Goal: Task Accomplishment & Management: Manage account settings

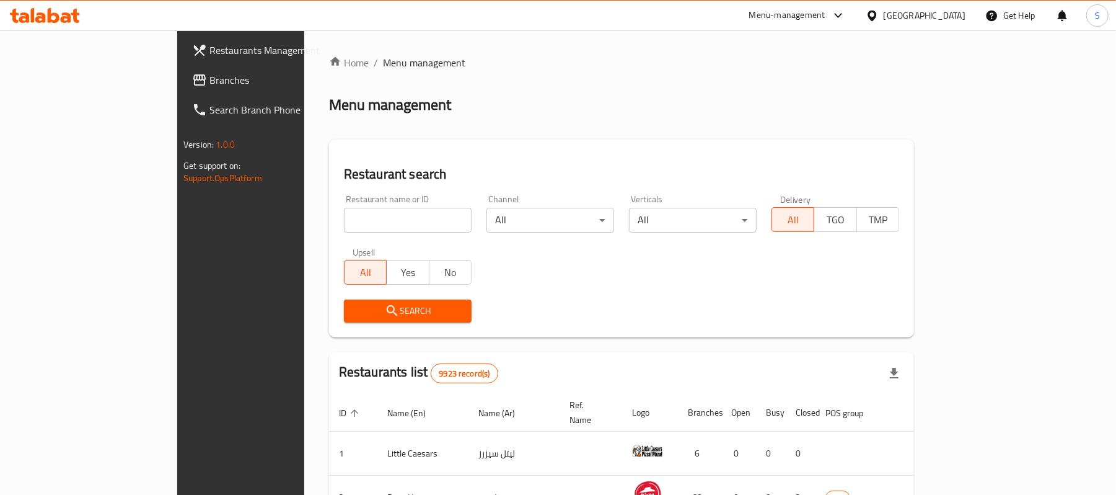
click at [209, 75] on span "Branches" at bounding box center [281, 80] width 144 height 15
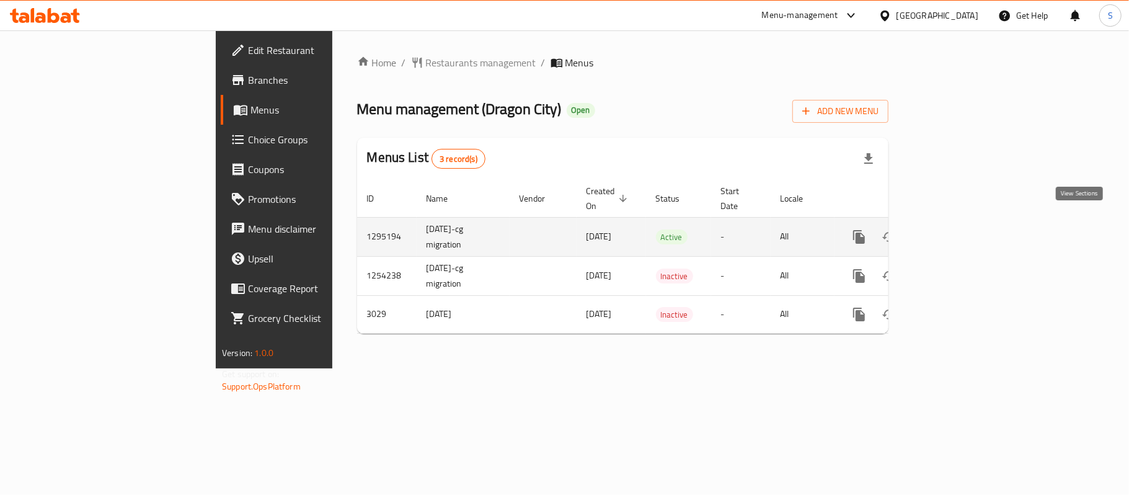
click at [956, 229] on icon "enhanced table" at bounding box center [948, 236] width 15 height 15
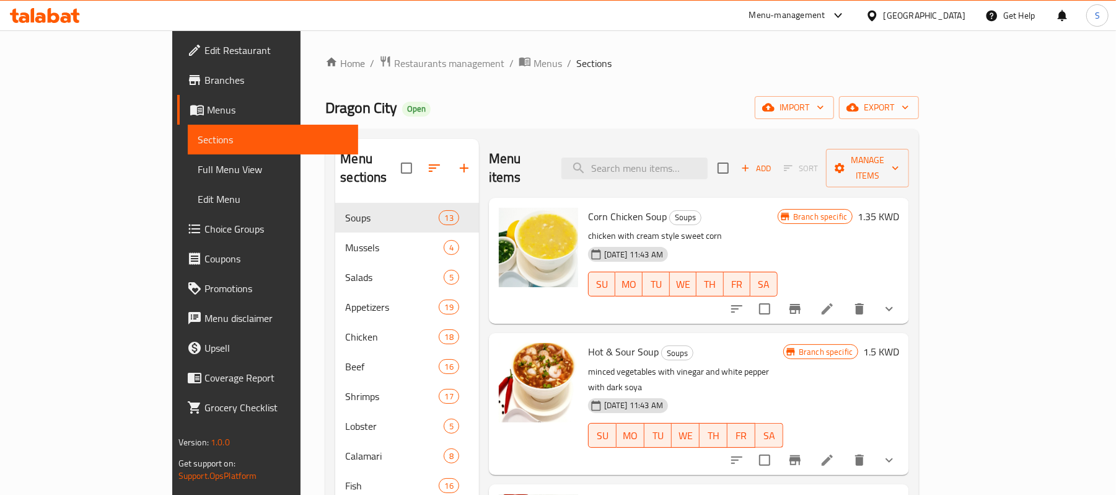
click at [205, 226] on span "Choice Groups" at bounding box center [277, 228] width 144 height 15
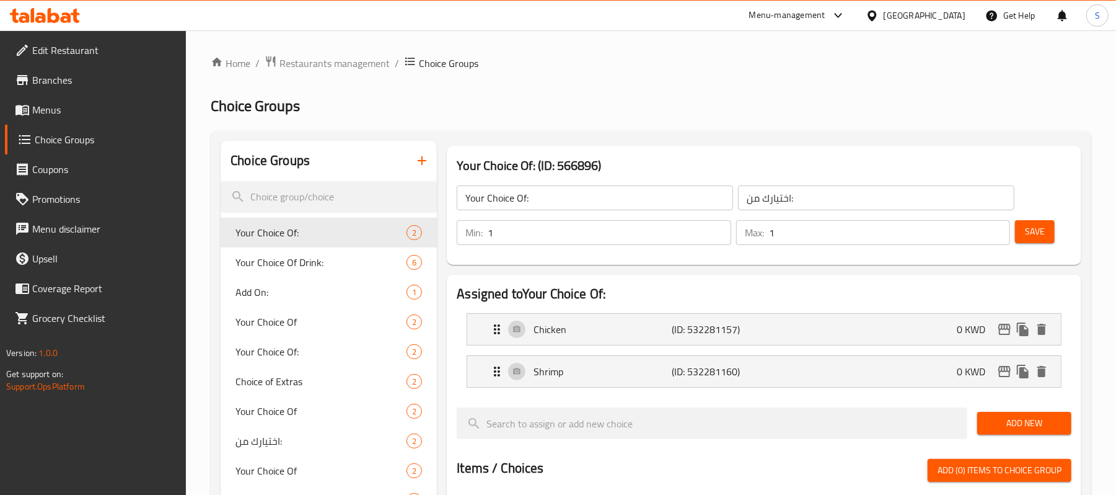
click at [307, 299] on div at bounding box center [558, 247] width 1116 height 495
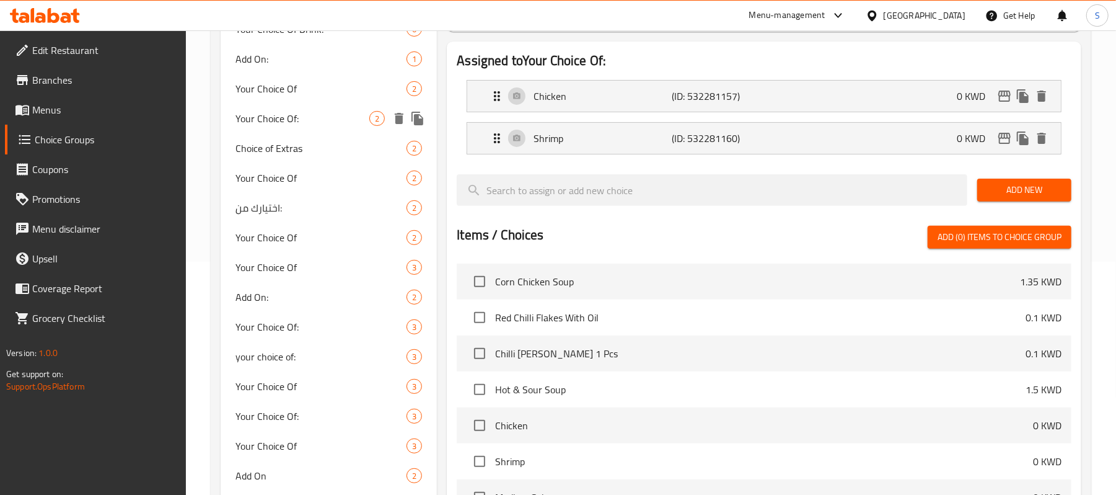
scroll to position [248, 0]
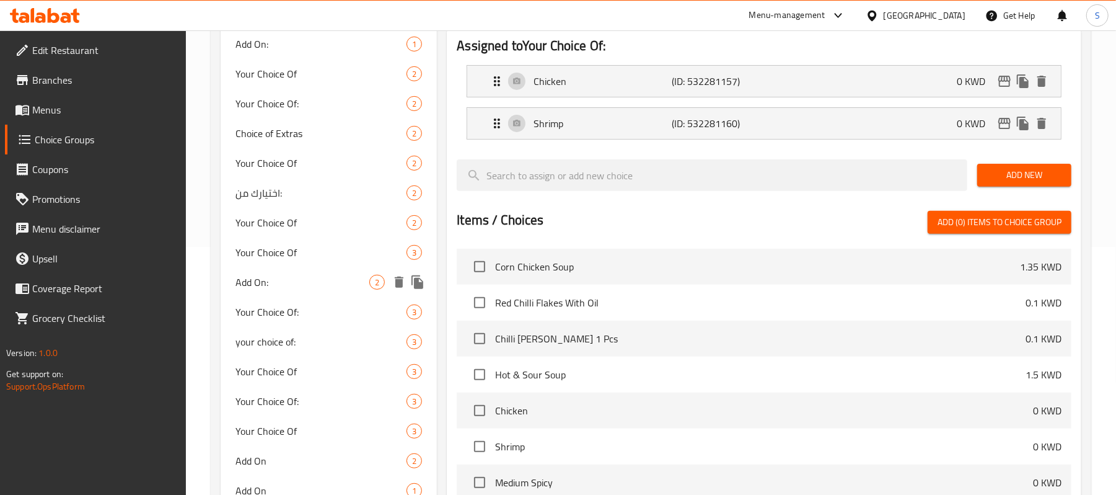
click at [293, 283] on span "Add On:" at bounding box center [303, 282] width 134 height 15
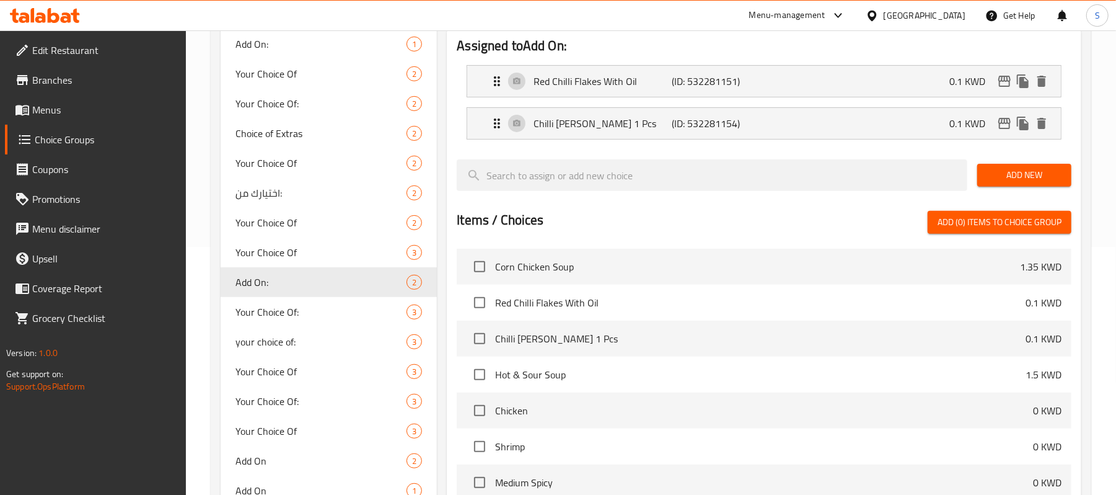
type input "Add On:"
type input "اضافه:"
type input "0"
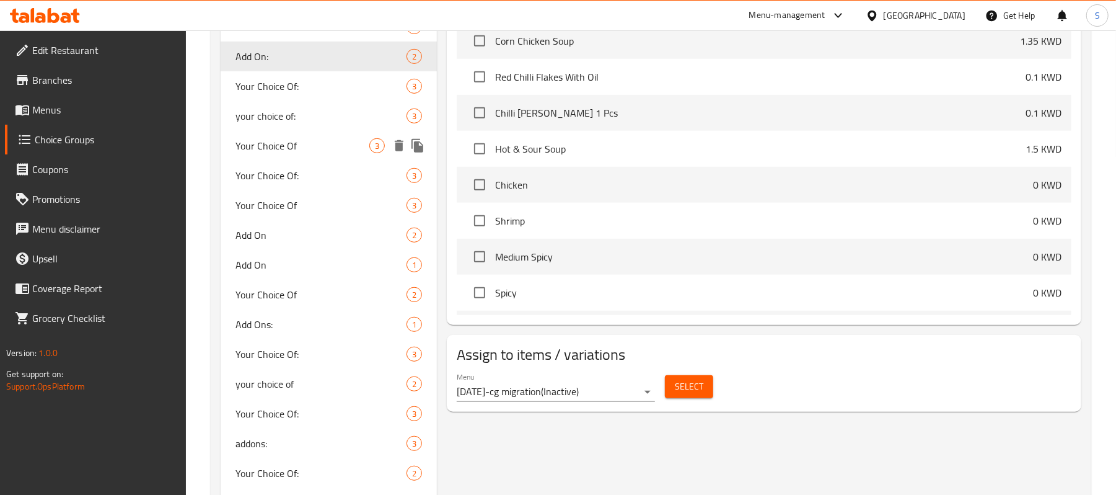
scroll to position [496, 0]
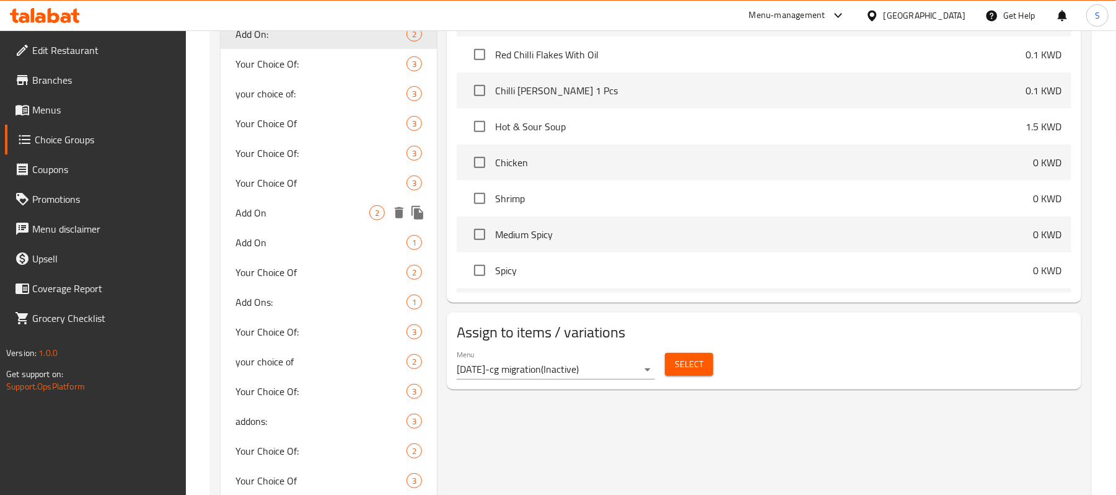
drag, startPoint x: 276, startPoint y: 219, endPoint x: 439, endPoint y: 298, distance: 180.5
click at [278, 219] on span "Add On" at bounding box center [303, 212] width 134 height 15
type input "Add On"
type input "اضافه"
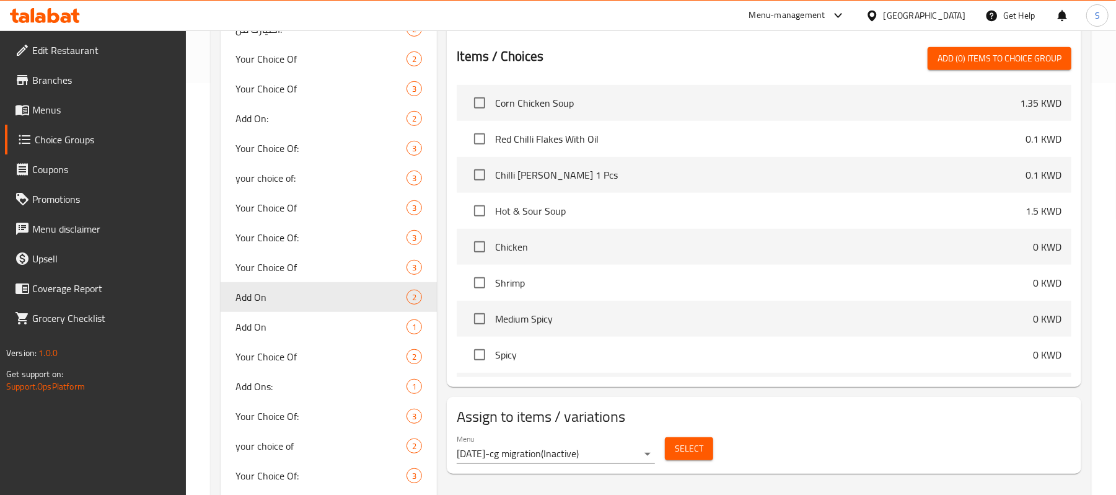
scroll to position [413, 0]
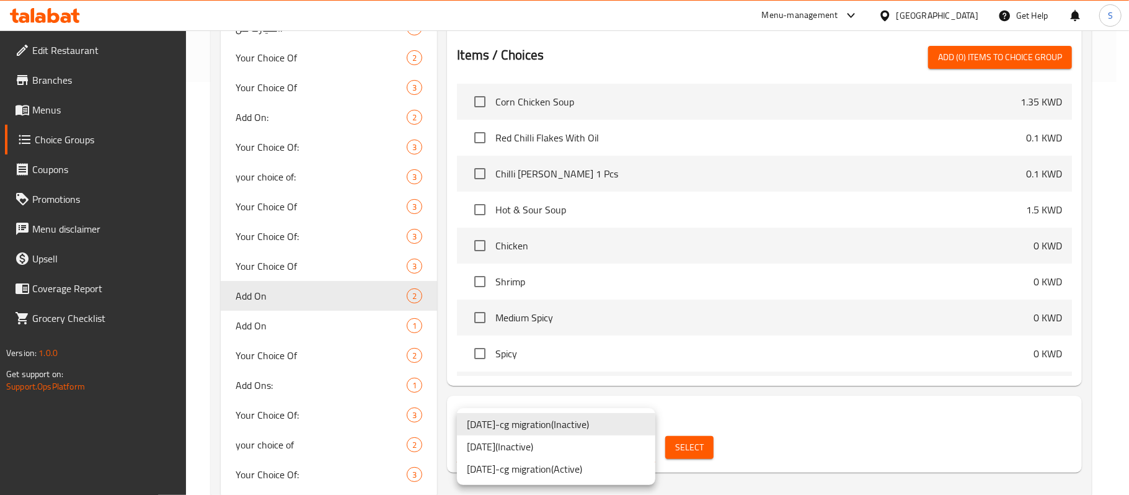
click at [559, 474] on li "25/11/2014-cg migration ( Active )" at bounding box center [556, 468] width 198 height 22
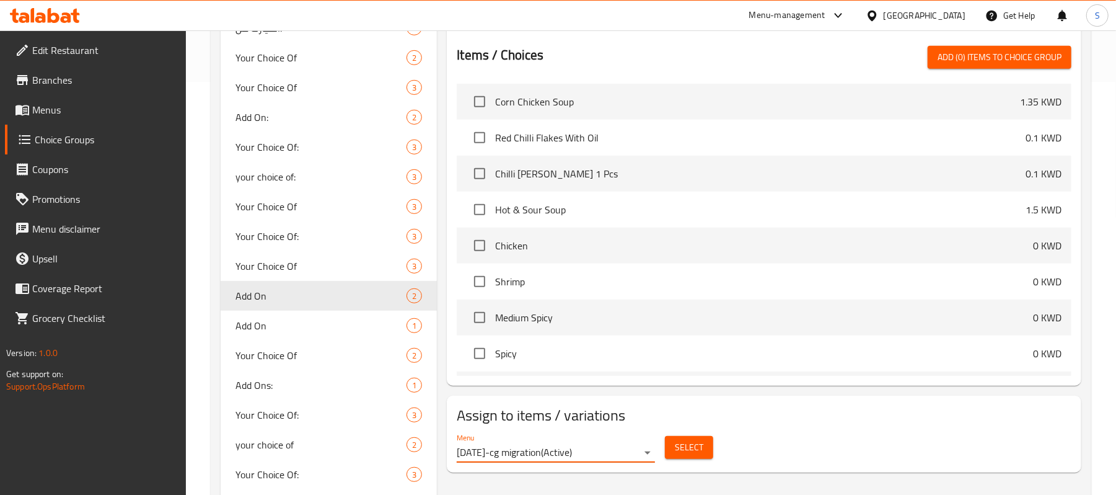
click at [700, 452] on span "Select" at bounding box center [689, 446] width 29 height 15
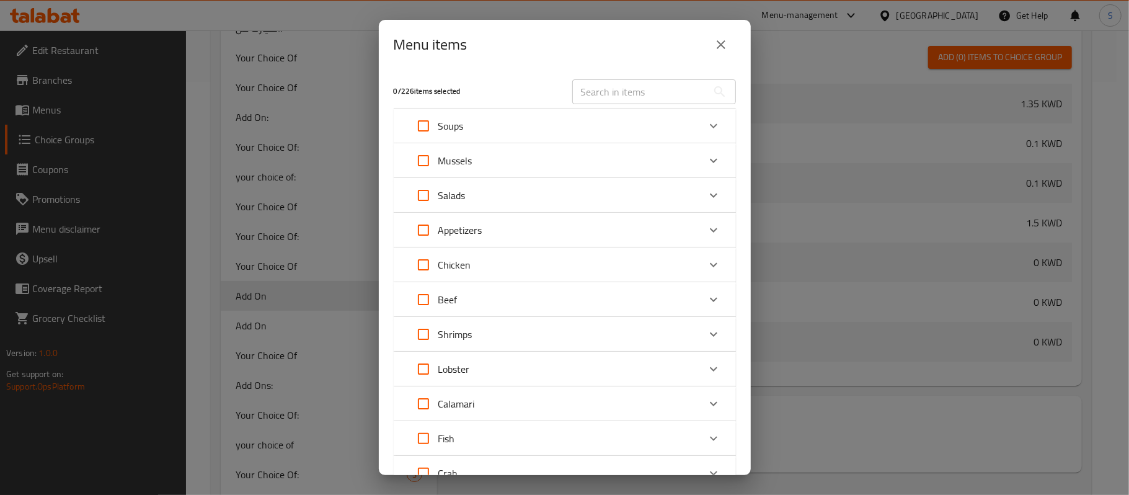
click at [718, 40] on icon "close" at bounding box center [720, 44] width 15 height 15
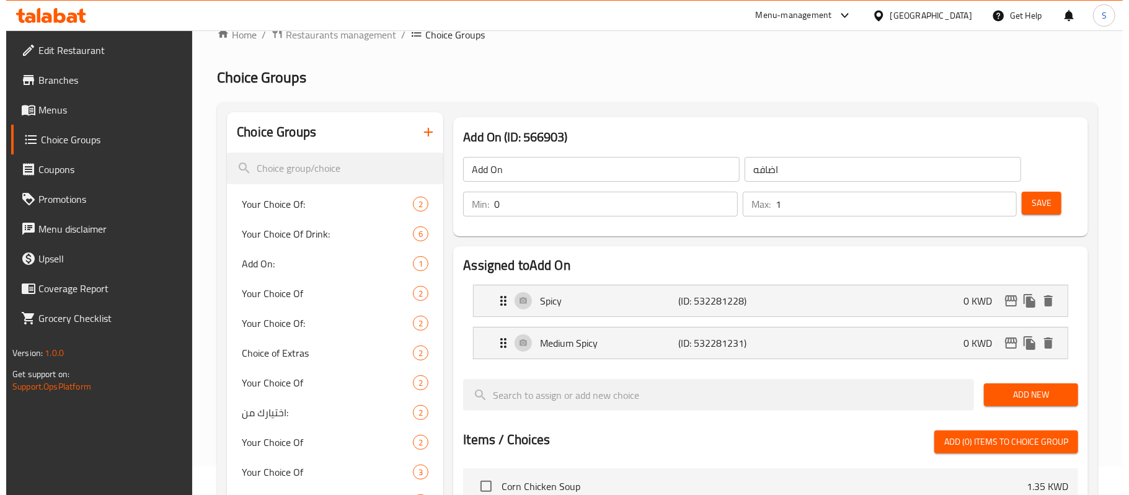
scroll to position [0, 0]
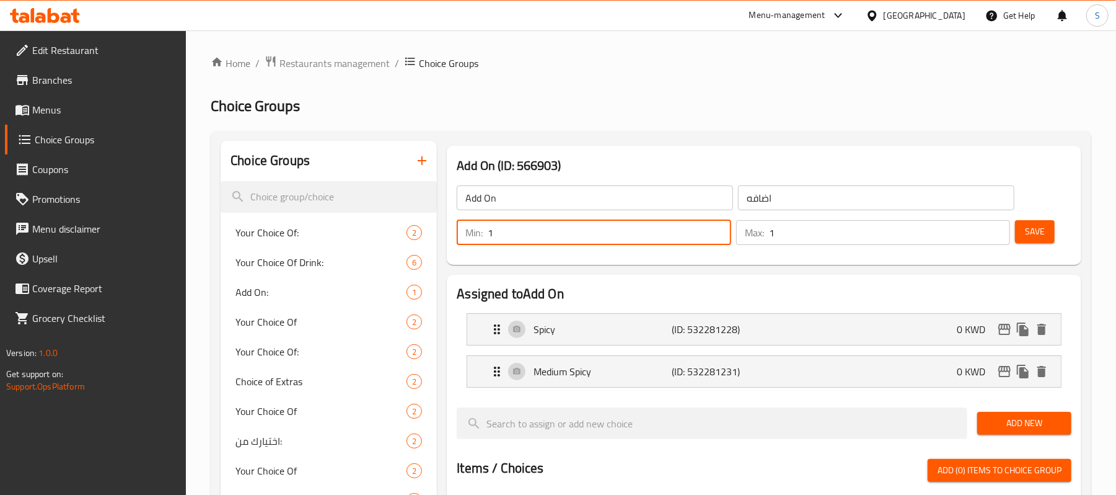
type input "1"
click at [720, 229] on input "1" at bounding box center [609, 232] width 243 height 25
drag, startPoint x: 1034, startPoint y: 234, endPoint x: 1015, endPoint y: 237, distance: 19.5
click at [1034, 233] on span "Save" at bounding box center [1035, 231] width 20 height 15
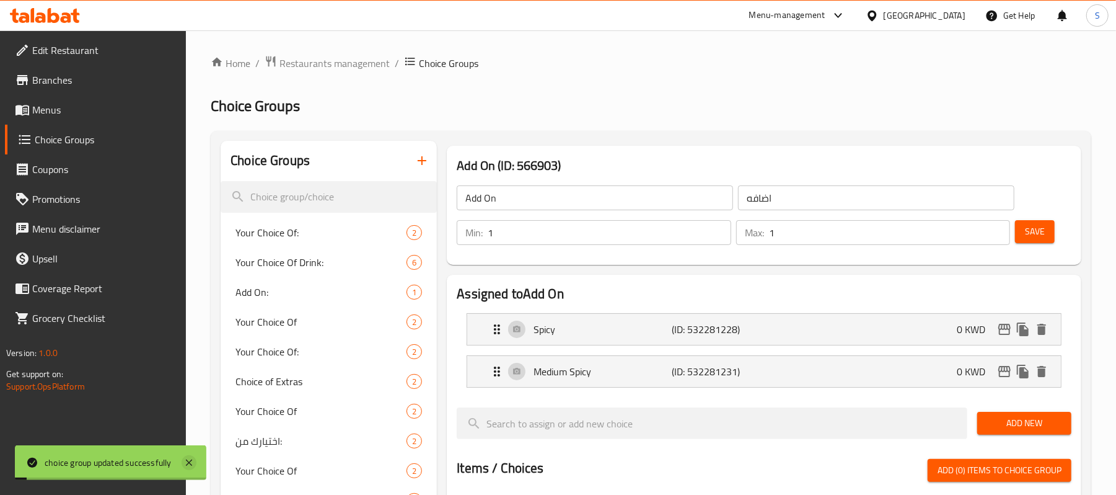
click at [193, 462] on icon at bounding box center [189, 462] width 15 height 15
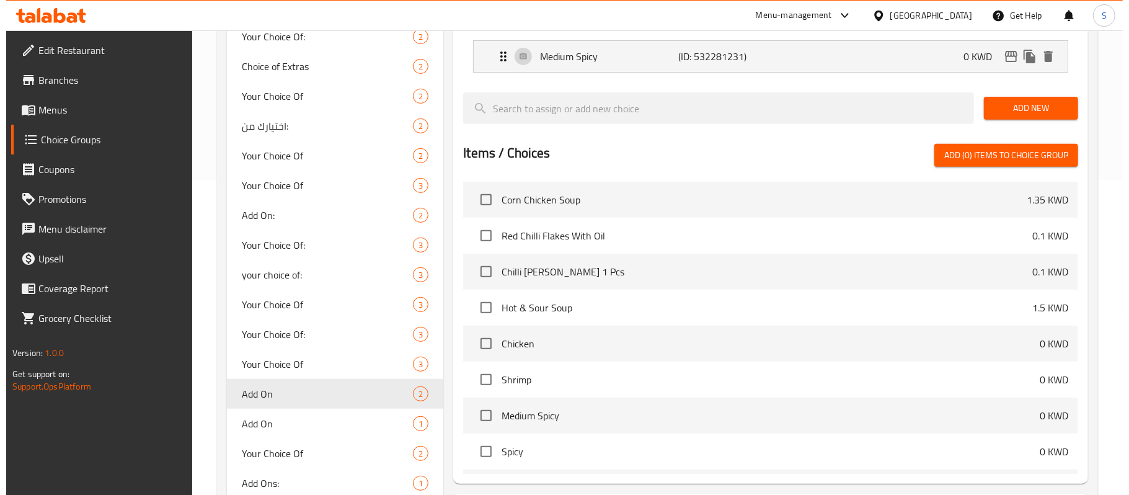
scroll to position [645, 0]
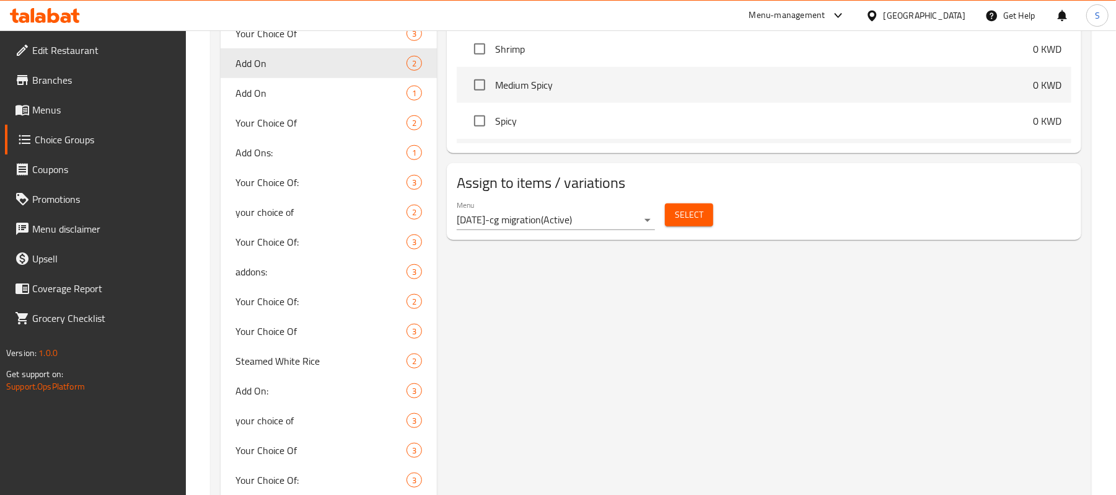
click at [690, 218] on span "Select" at bounding box center [689, 214] width 29 height 15
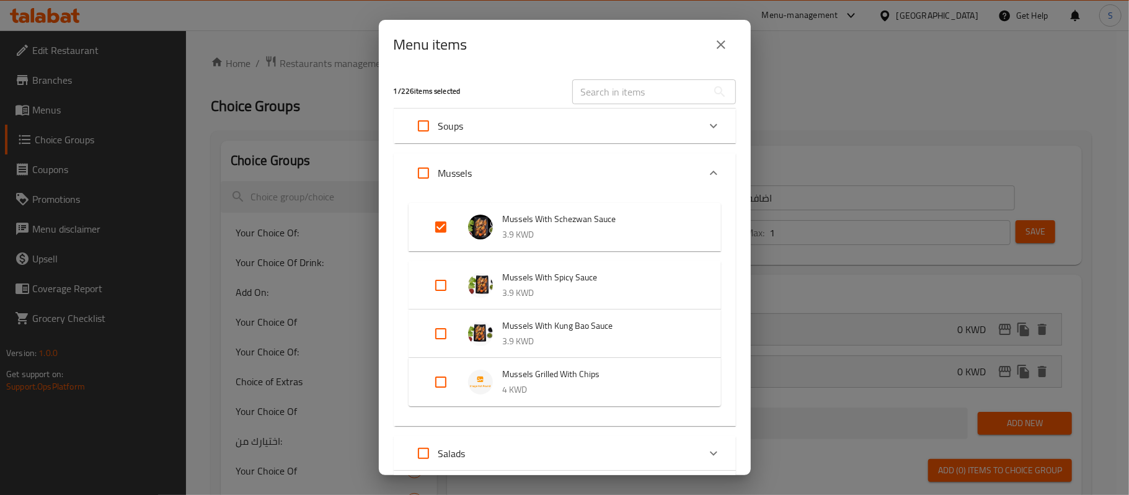
scroll to position [369, 0]
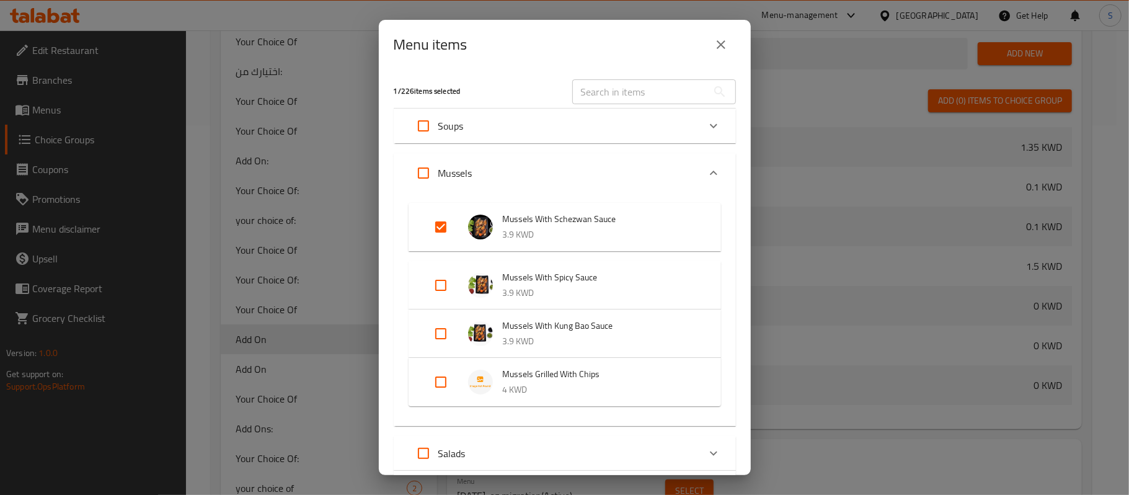
click at [718, 47] on icon "close" at bounding box center [720, 44] width 9 height 9
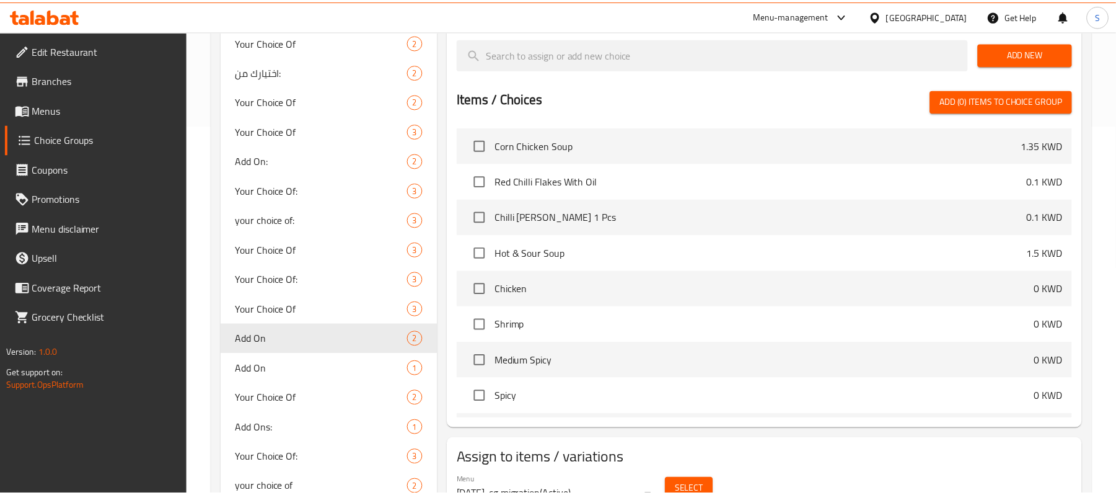
scroll to position [377, 0]
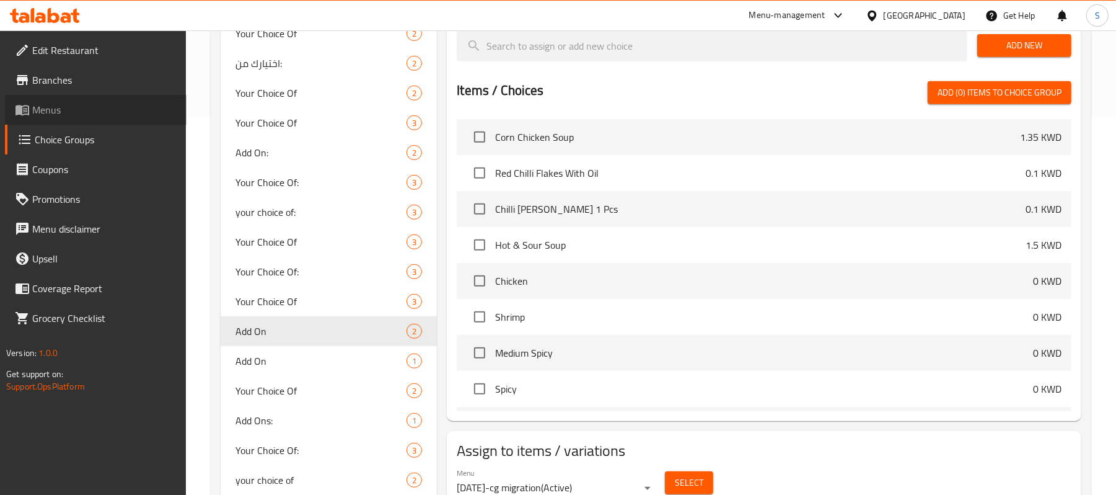
click at [55, 109] on span "Menus" at bounding box center [104, 109] width 144 height 15
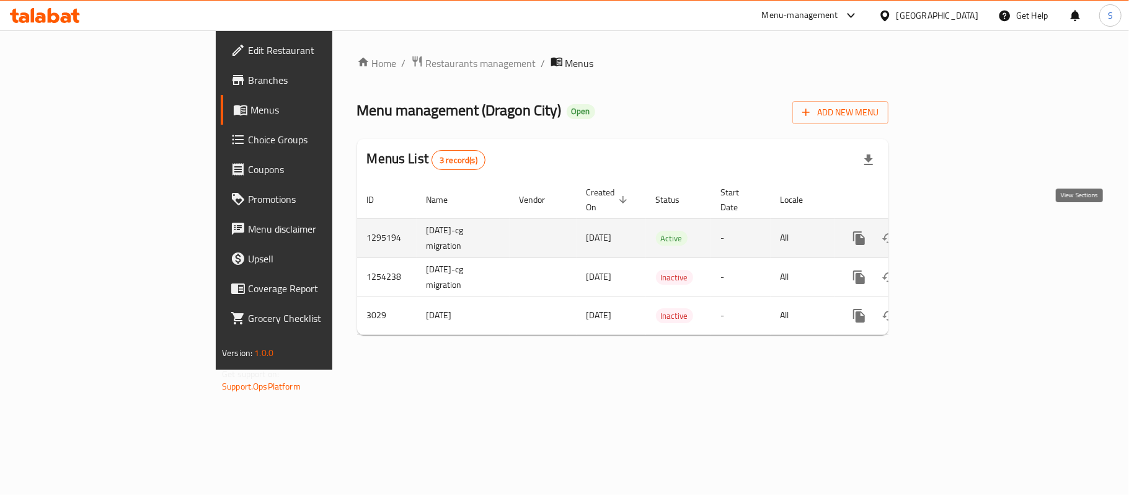
click at [956, 231] on icon "enhanced table" at bounding box center [948, 238] width 15 height 15
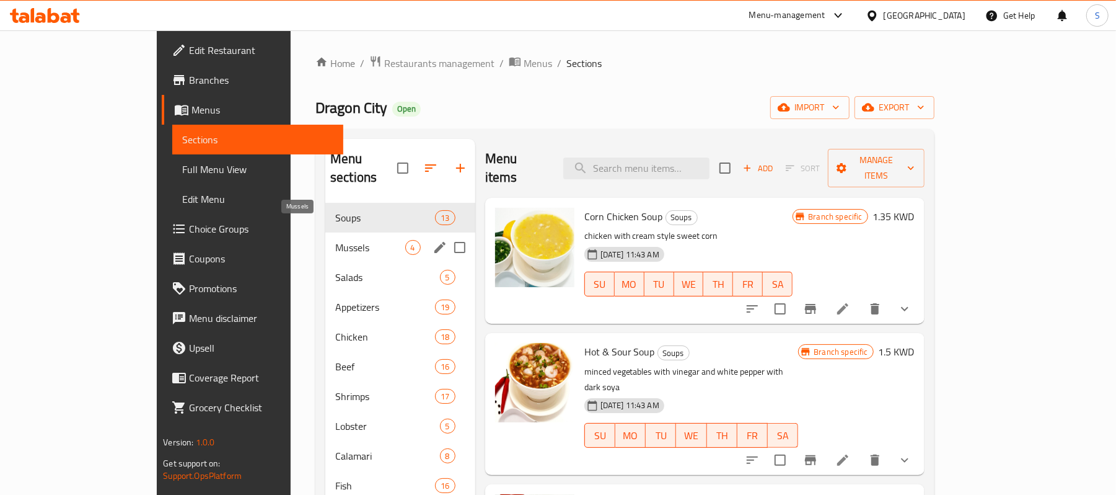
click at [335, 240] on span "Mussels" at bounding box center [370, 247] width 70 height 15
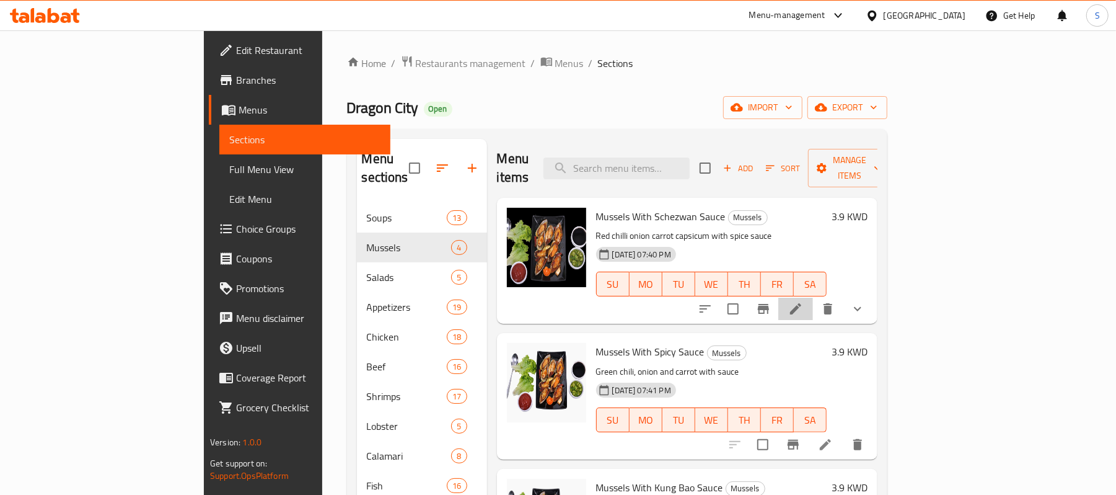
click at [813, 298] on li at bounding box center [795, 309] width 35 height 22
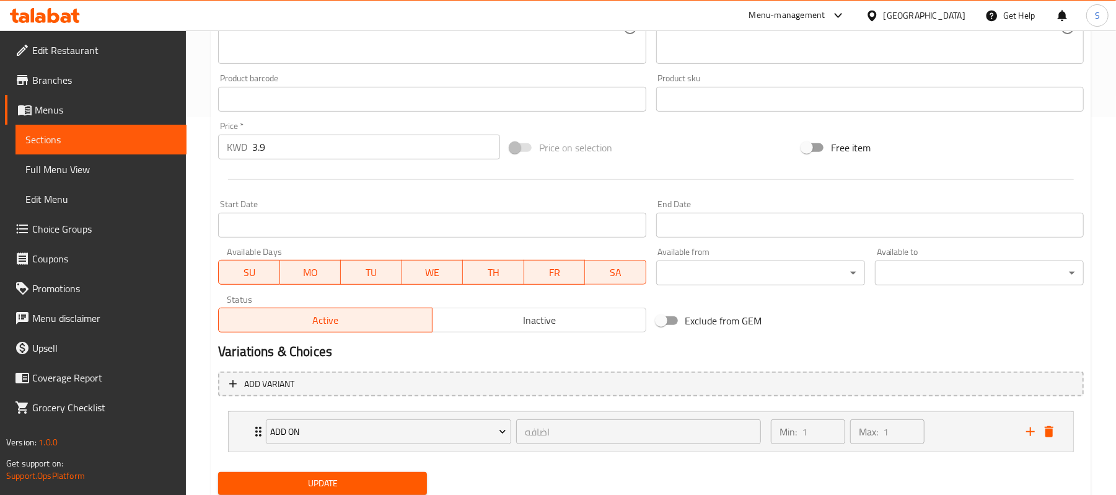
scroll to position [420, 0]
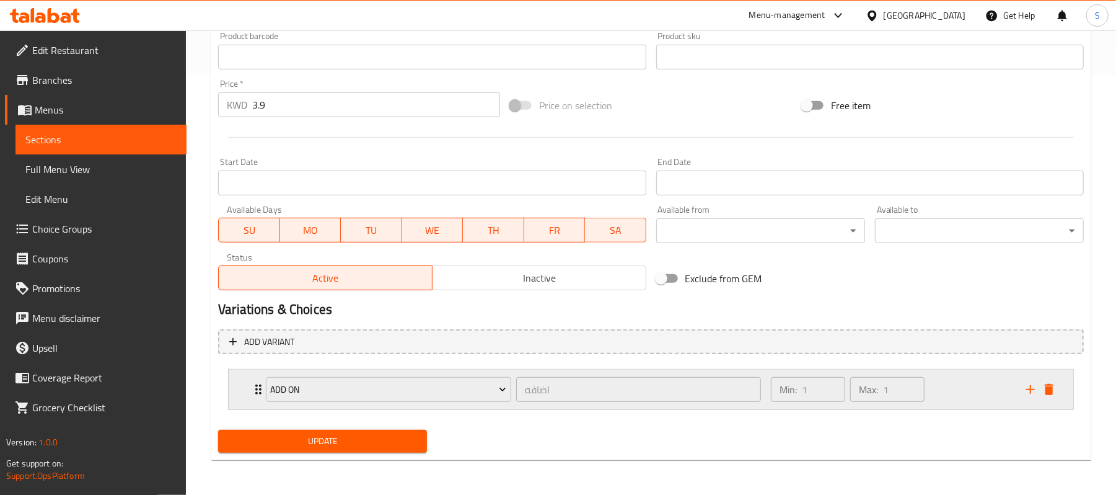
click at [957, 397] on div "Min: 1 ​ Max: 1 ​" at bounding box center [891, 389] width 255 height 40
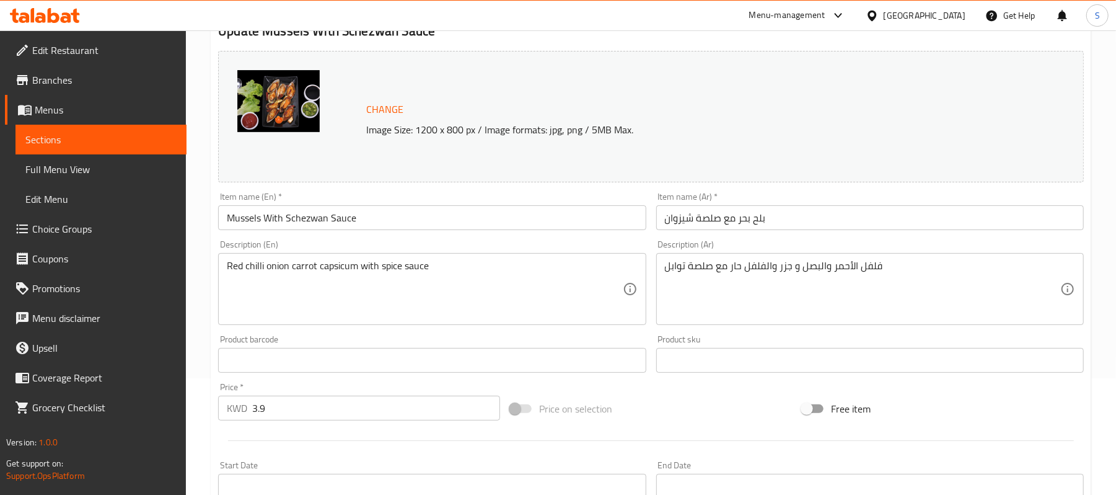
scroll to position [0, 0]
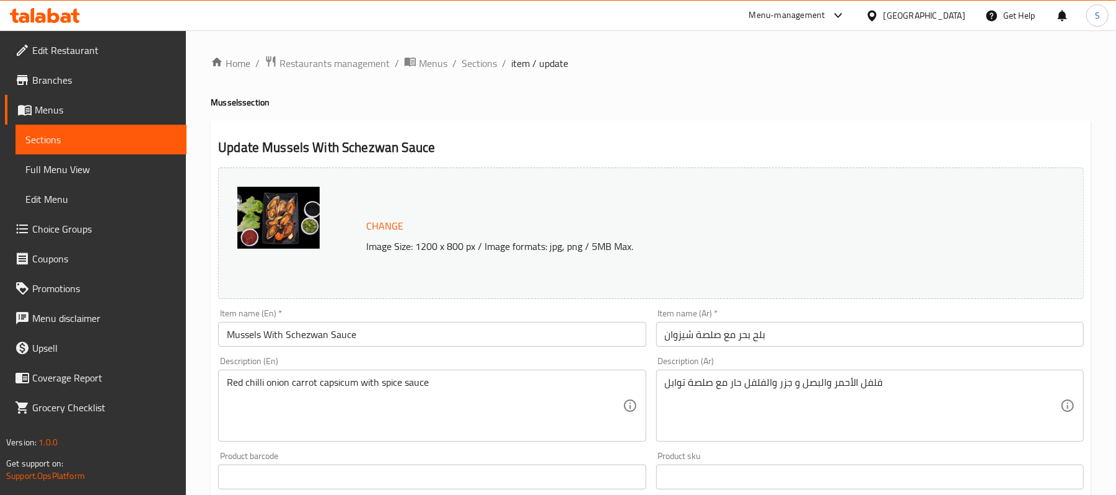
drag, startPoint x: 483, startPoint y: 63, endPoint x: 487, endPoint y: 87, distance: 24.4
click at [483, 62] on span "Sections" at bounding box center [479, 63] width 35 height 15
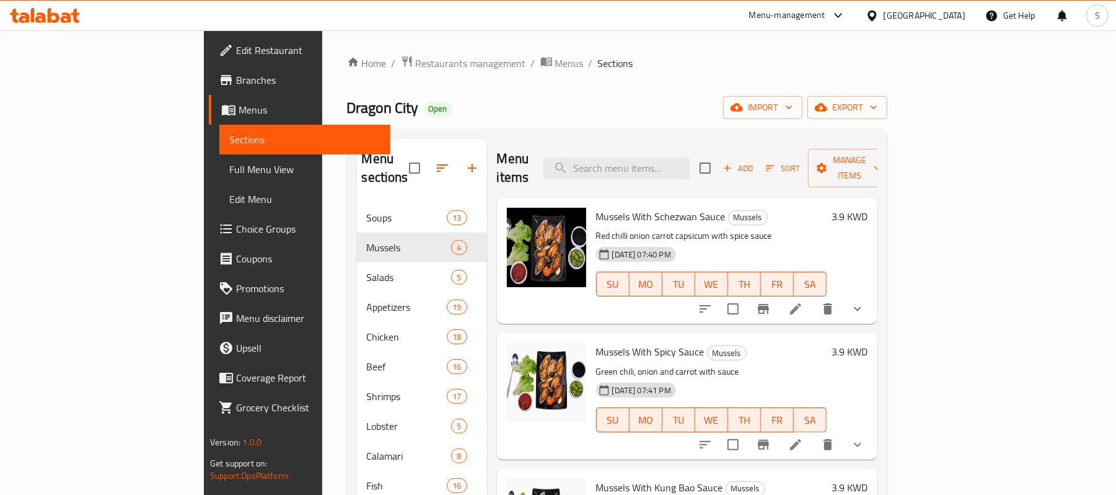
scroll to position [82, 0]
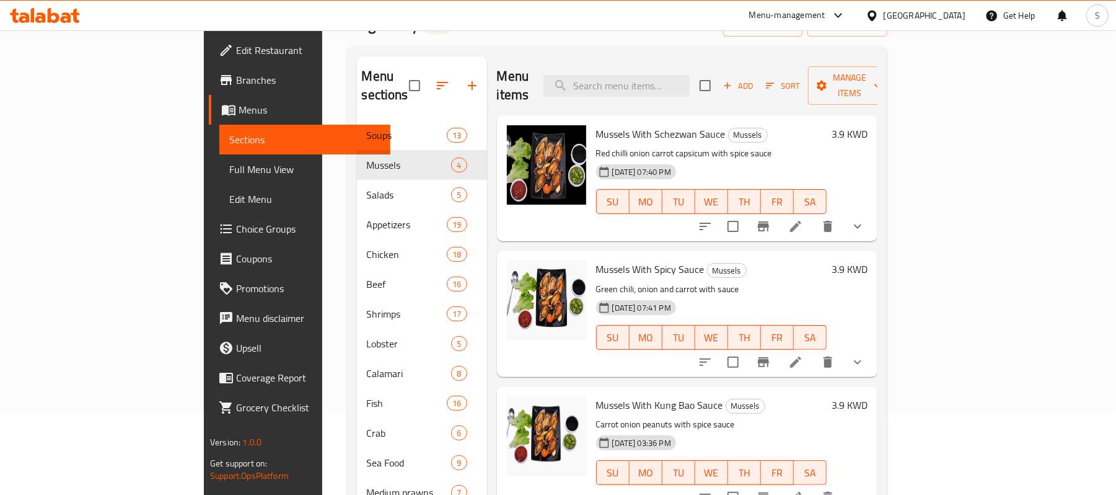
click at [878, 346] on div "Mussels With Spicy Sauce Mussels Green chili, onion and carrot with sauce 21-07…" at bounding box center [687, 313] width 381 height 126
click at [873, 347] on button "show more" at bounding box center [858, 362] width 30 height 30
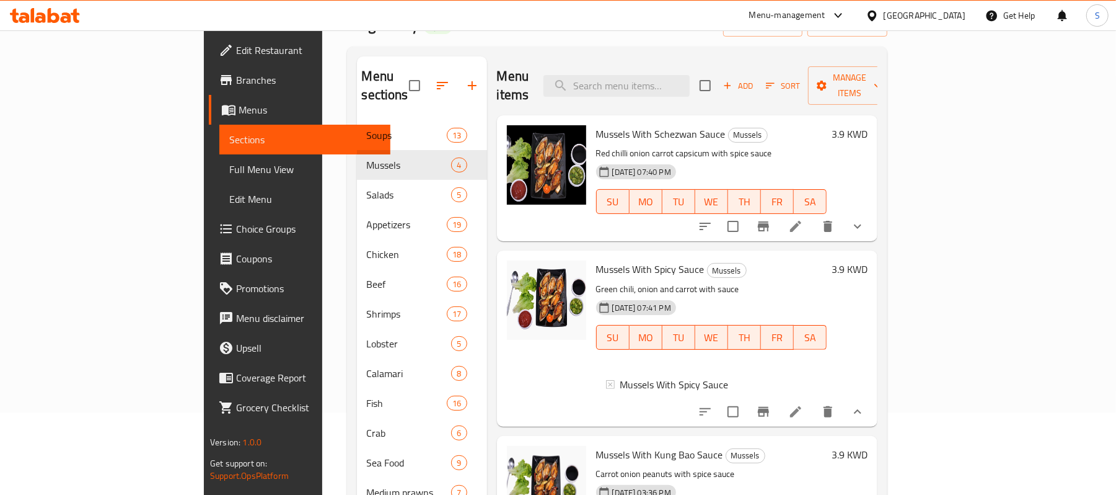
scroll to position [165, 0]
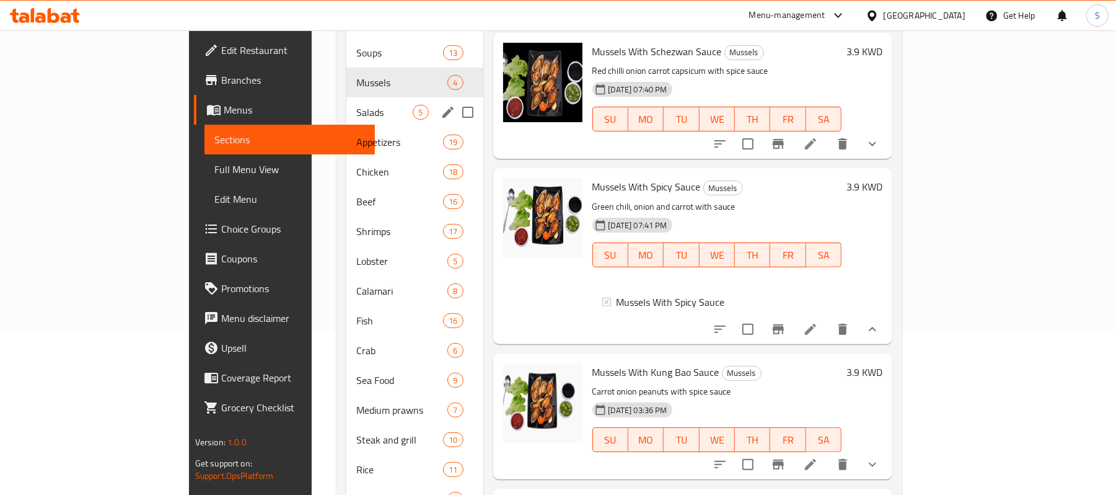
click at [346, 97] on div "Salads 5" at bounding box center [414, 112] width 136 height 30
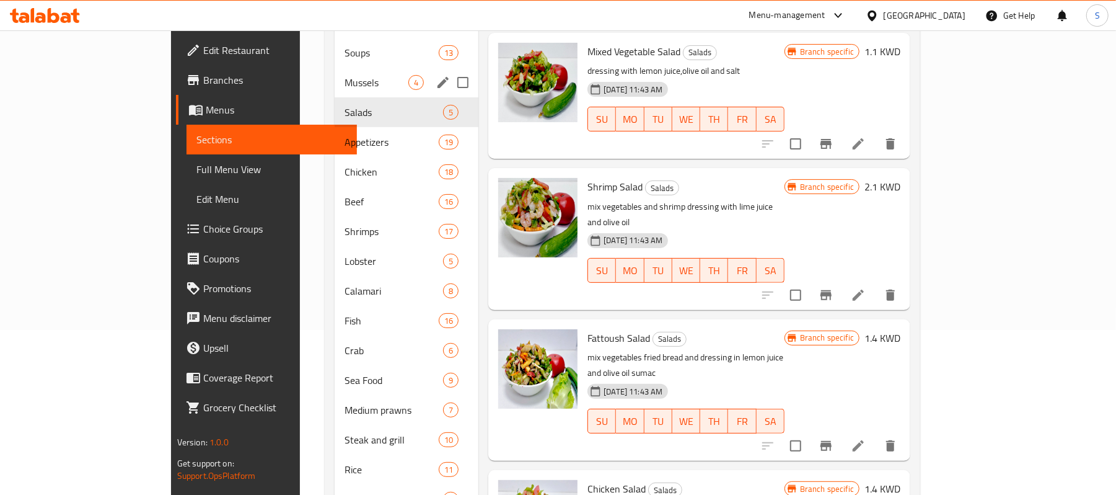
click at [345, 75] on span "Mussels" at bounding box center [377, 82] width 64 height 15
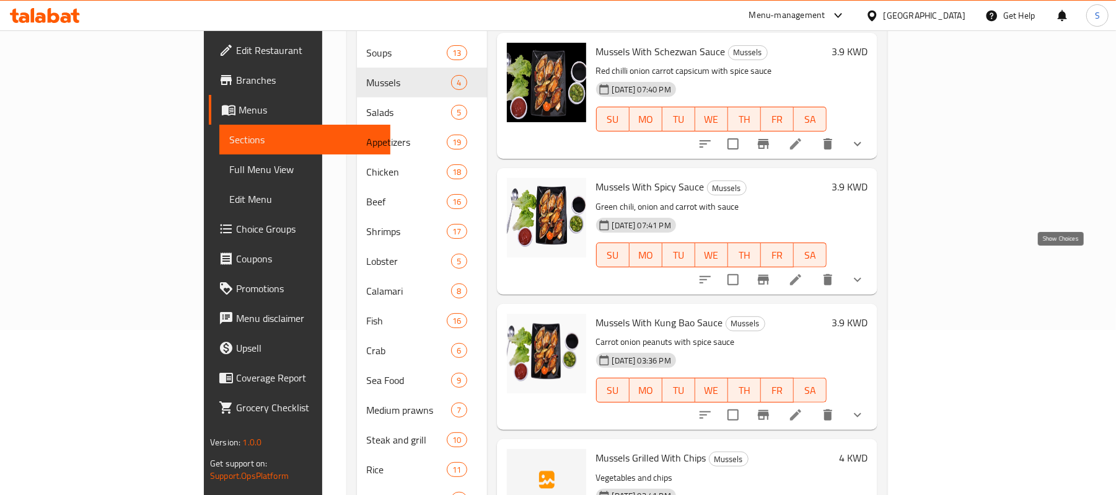
click at [865, 272] on icon "show more" at bounding box center [857, 279] width 15 height 15
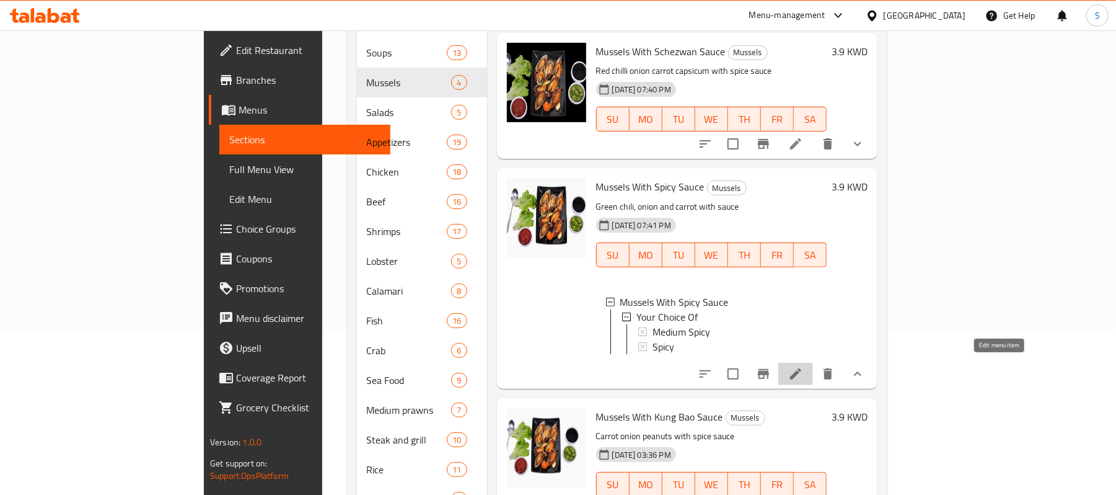
click at [803, 369] on icon at bounding box center [795, 373] width 15 height 15
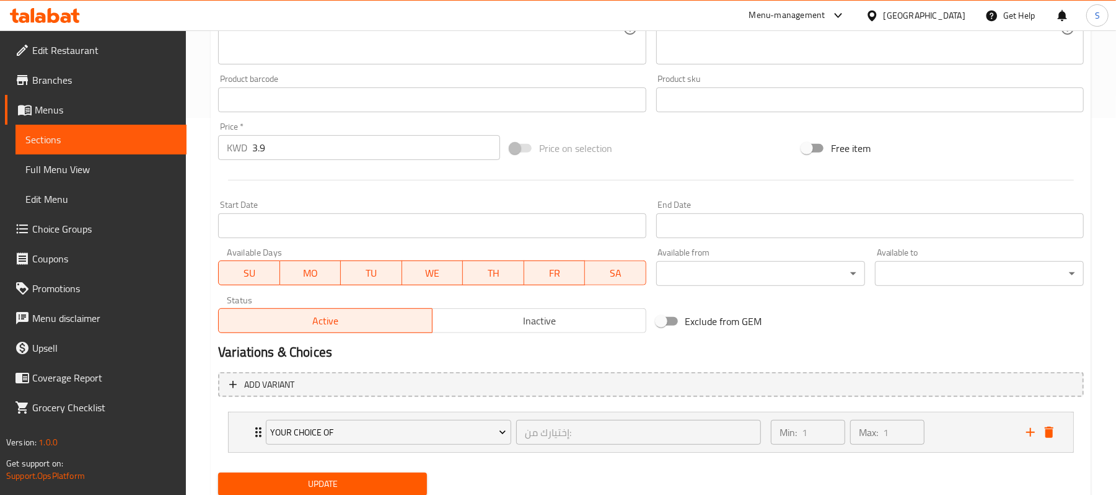
scroll to position [420, 0]
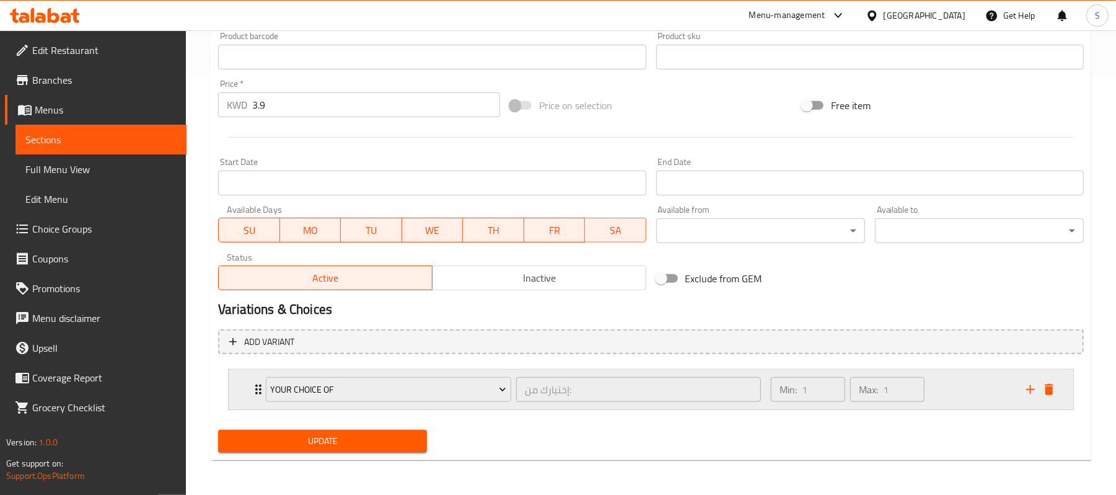
click at [957, 388] on div "Min: 1 ​ Max: 1 ​" at bounding box center [891, 389] width 255 height 40
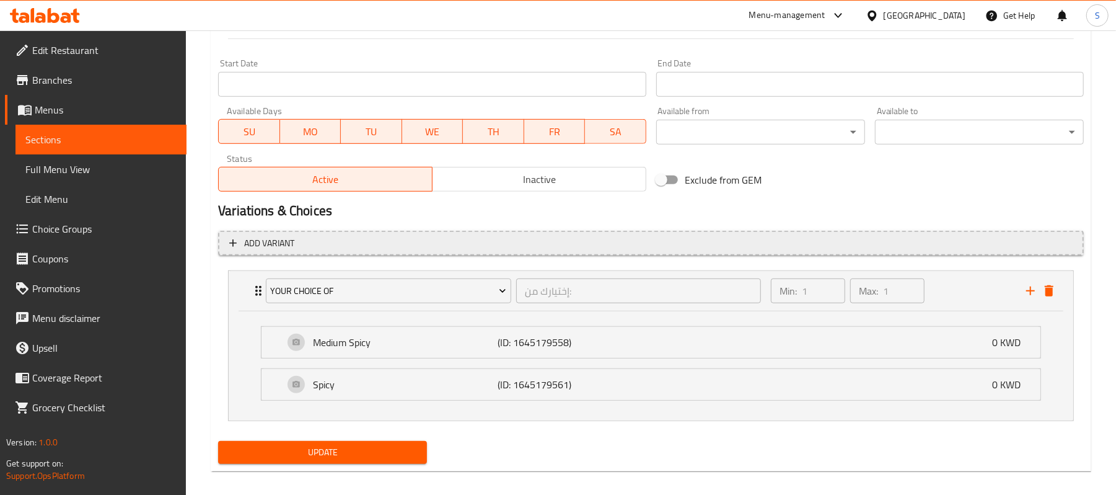
scroll to position [531, 0]
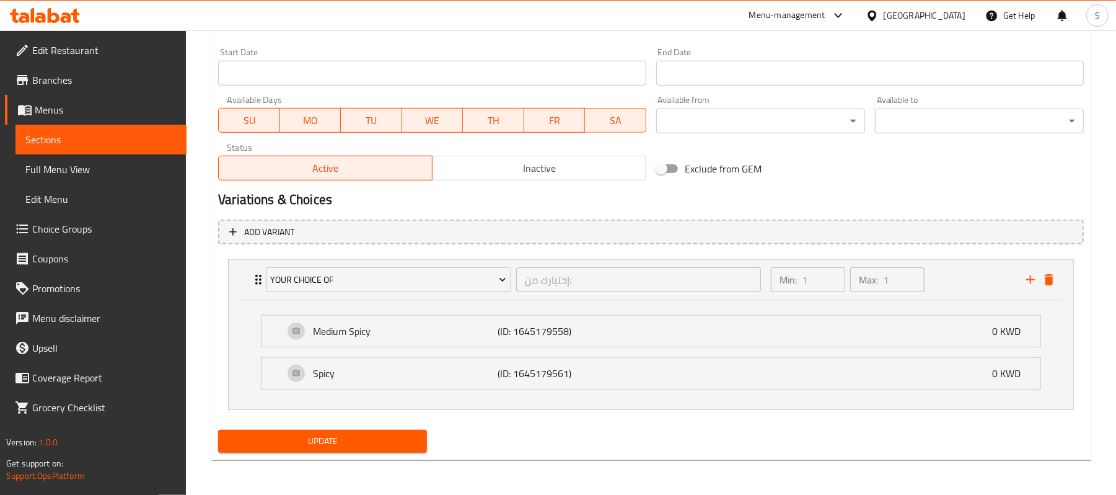
click at [69, 232] on span "Choice Groups" at bounding box center [104, 228] width 144 height 15
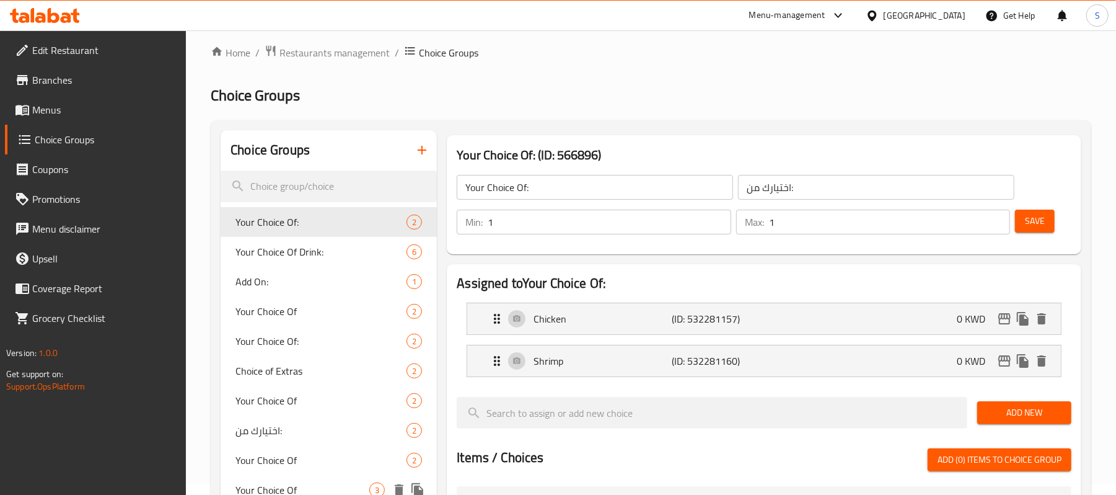
scroll to position [341, 0]
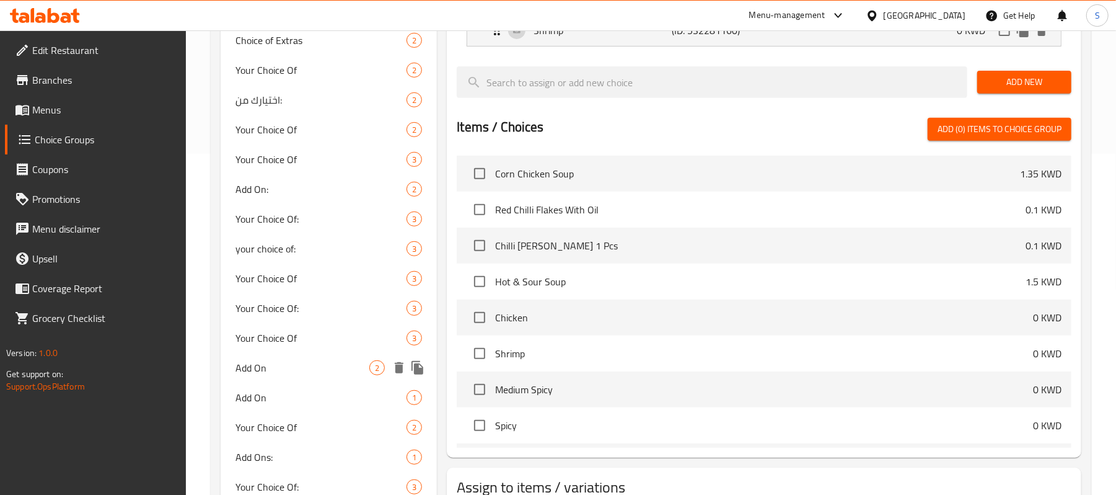
click at [290, 372] on span "Add On" at bounding box center [303, 367] width 134 height 15
type input "Add On"
type input "اضافه"
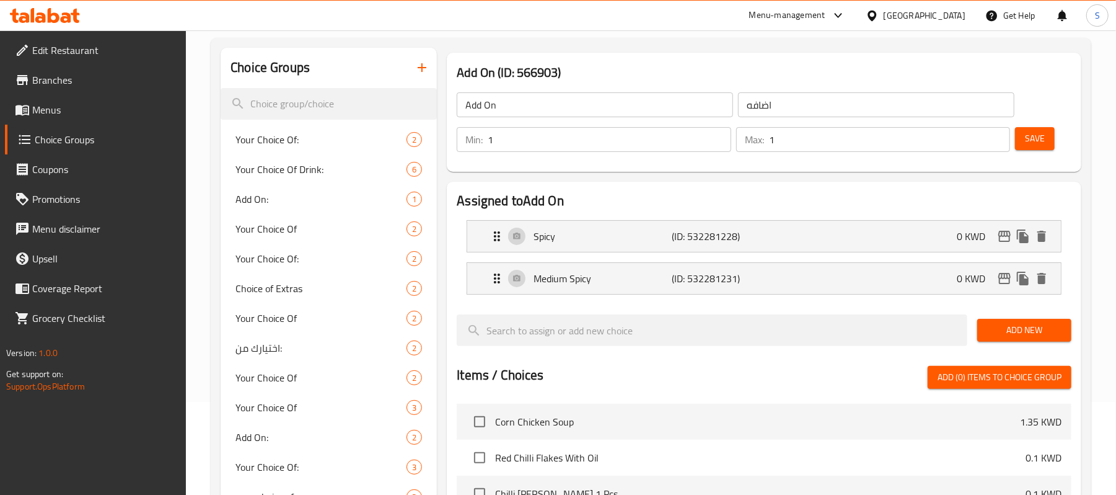
click at [558, 107] on input "Add On" at bounding box center [595, 104] width 276 height 25
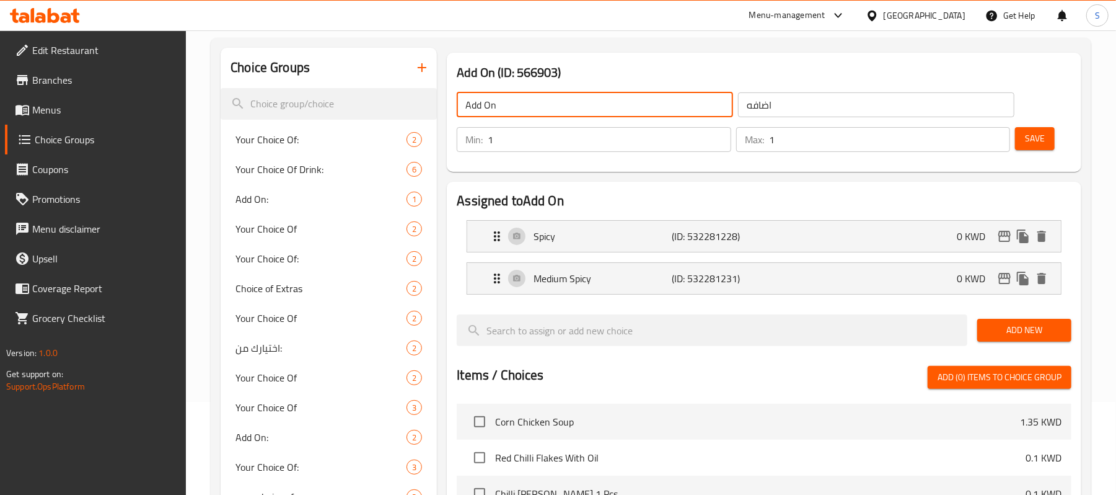
click at [558, 107] on input "Add On" at bounding box center [595, 104] width 276 height 25
type input "Your Choice Of :"
click at [787, 97] on input "اضافه" at bounding box center [876, 104] width 276 height 25
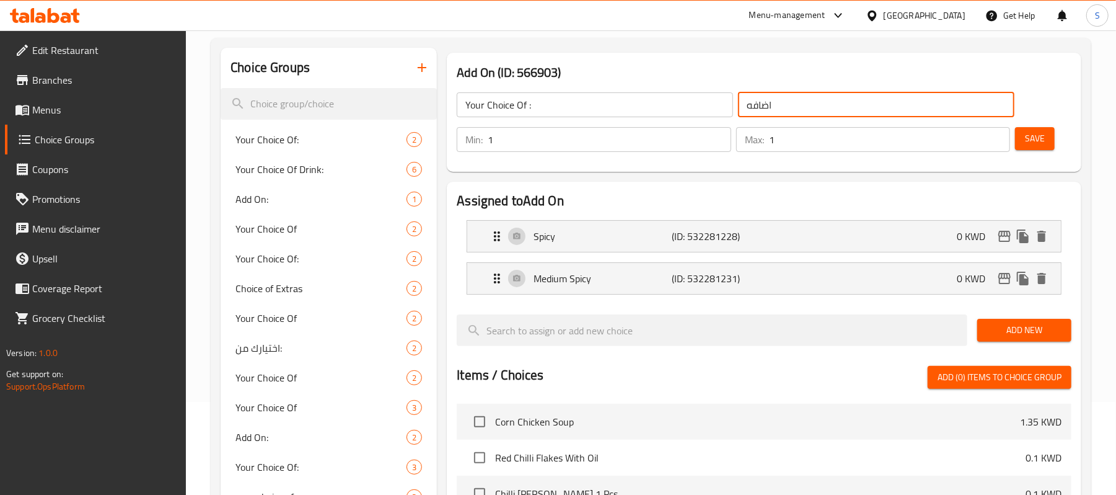
click at [787, 97] on input "اضافه" at bounding box center [876, 104] width 276 height 25
type input "إختيارك من :"
click at [1047, 144] on button "Save" at bounding box center [1035, 138] width 40 height 23
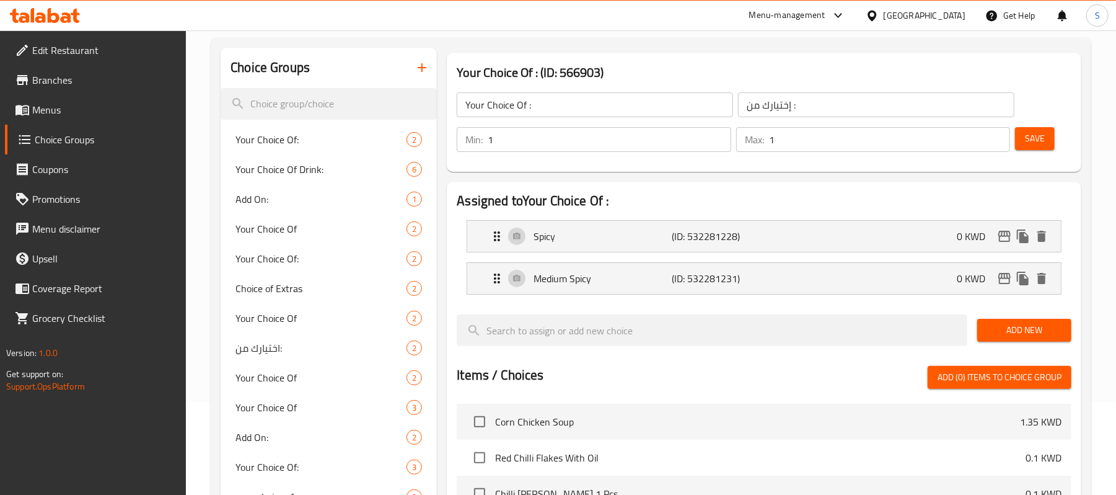
click at [1033, 140] on span "Save" at bounding box center [1035, 138] width 20 height 15
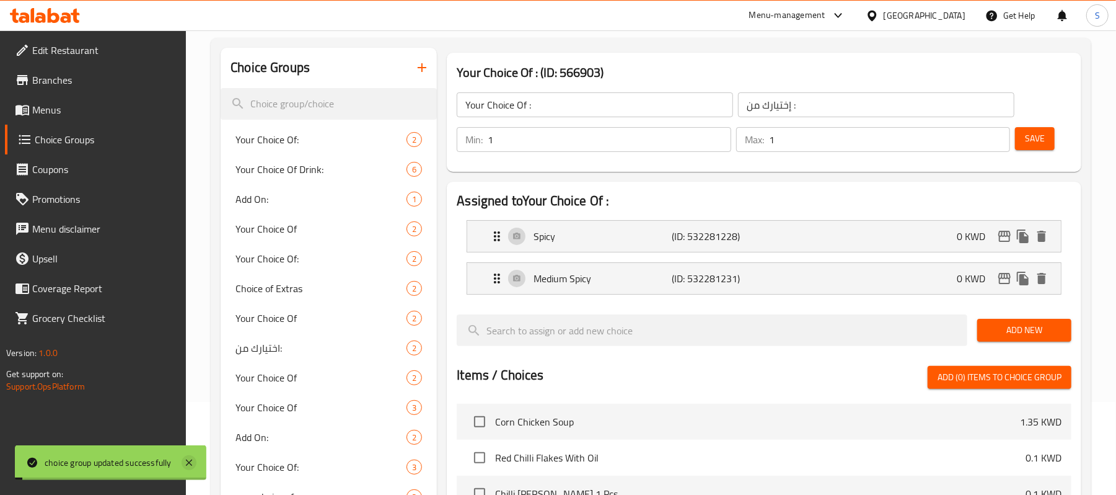
click at [196, 464] on icon at bounding box center [189, 462] width 15 height 15
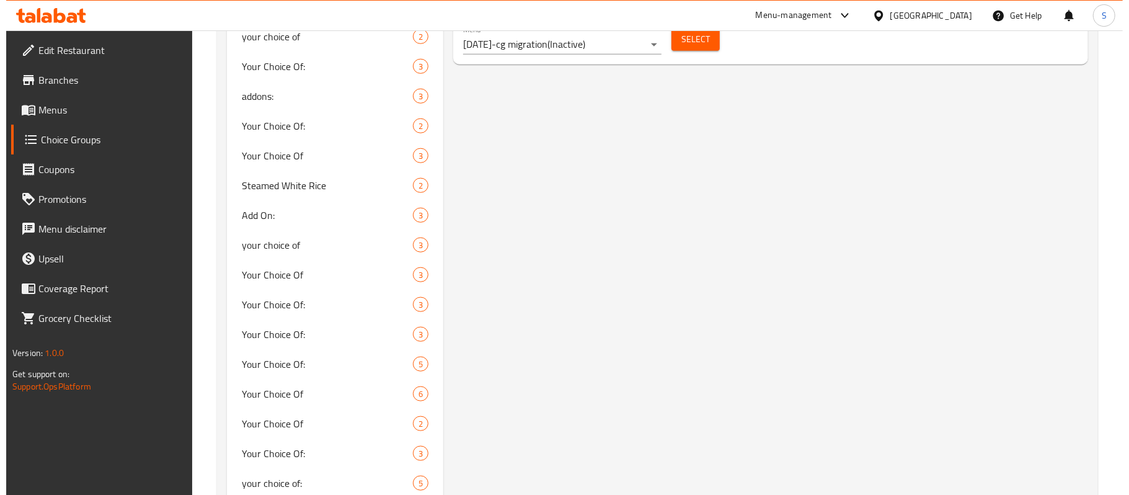
scroll to position [480, 0]
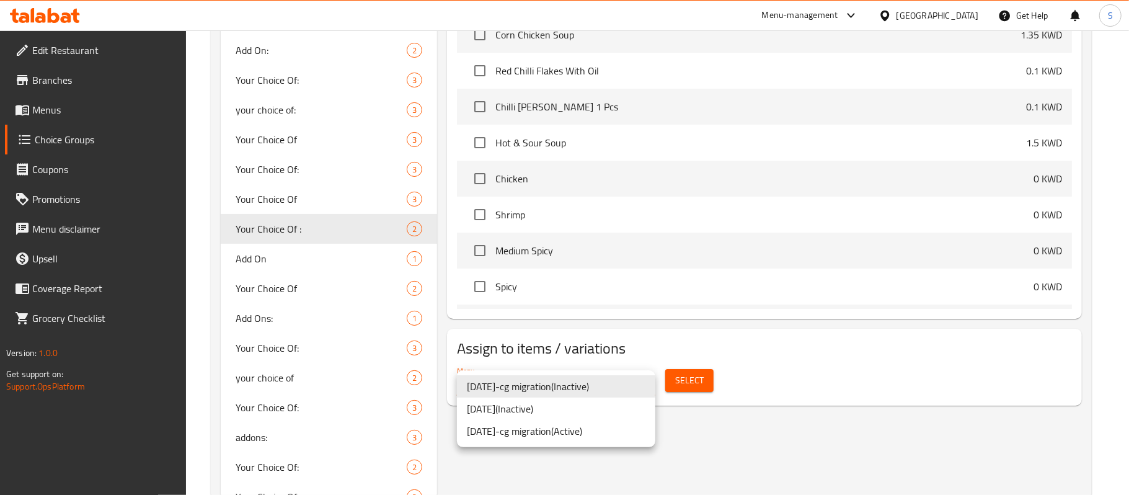
click at [588, 429] on li "25/11/2014-cg migration ( Active )" at bounding box center [556, 431] width 198 height 22
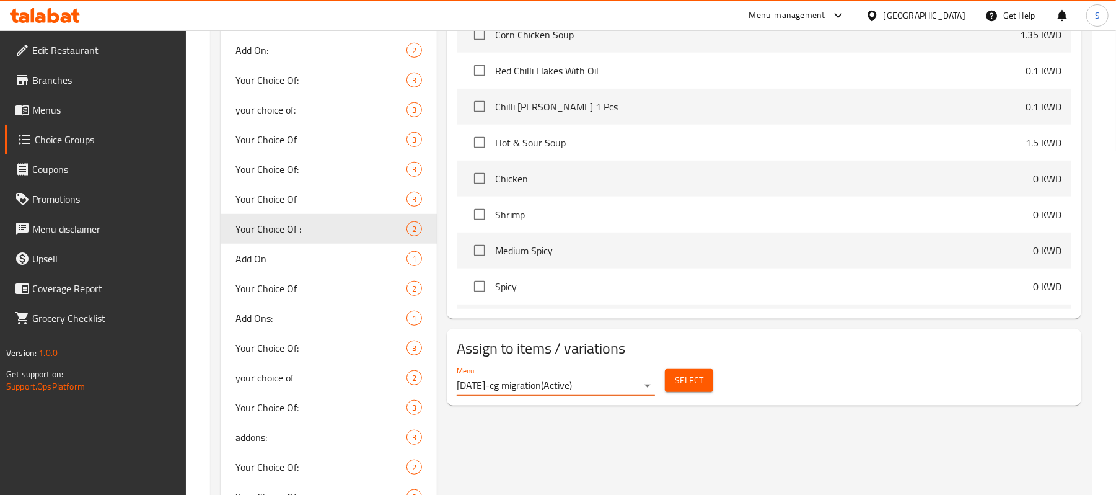
click at [694, 388] on button "Select" at bounding box center [689, 380] width 48 height 23
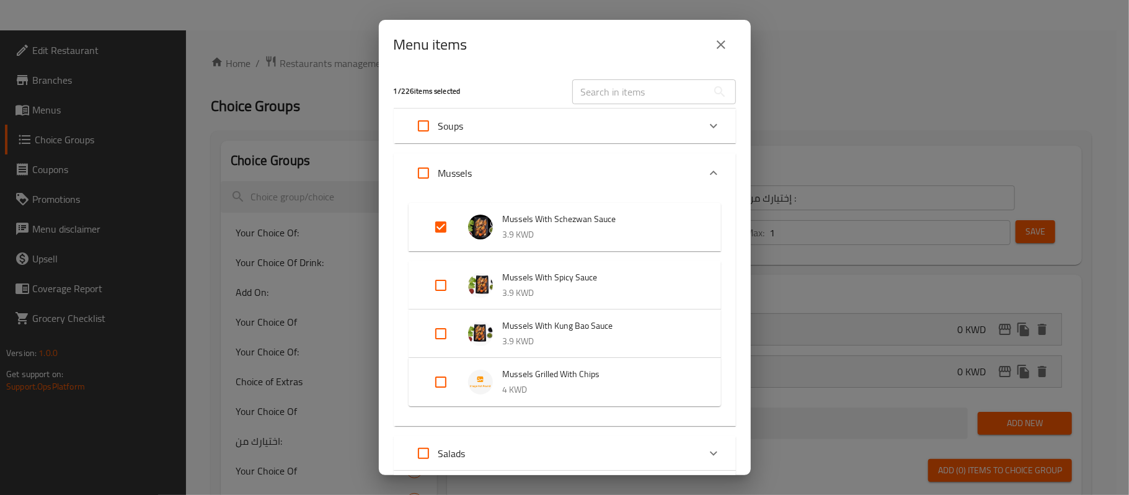
scroll to position [369, 0]
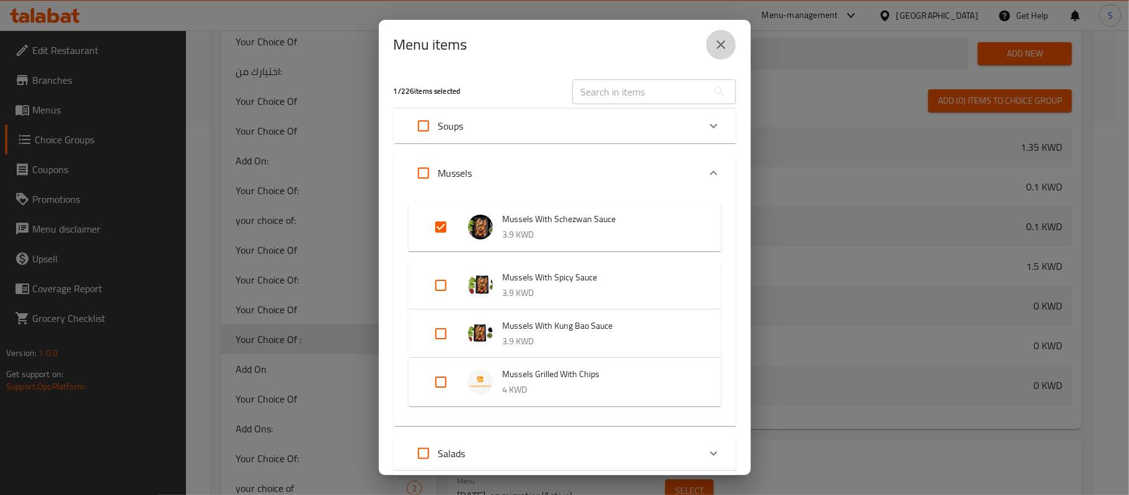
click at [726, 53] on button "close" at bounding box center [721, 45] width 30 height 30
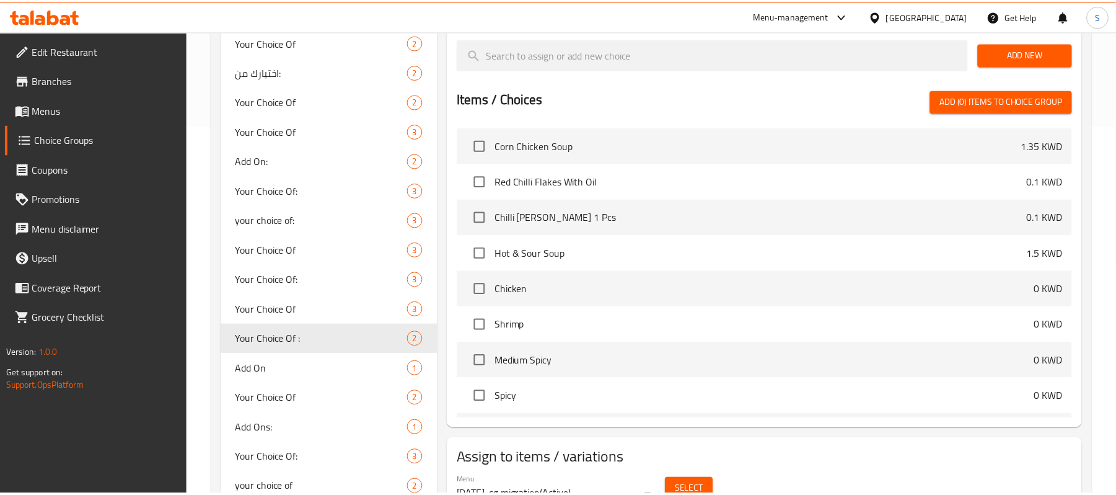
scroll to position [377, 0]
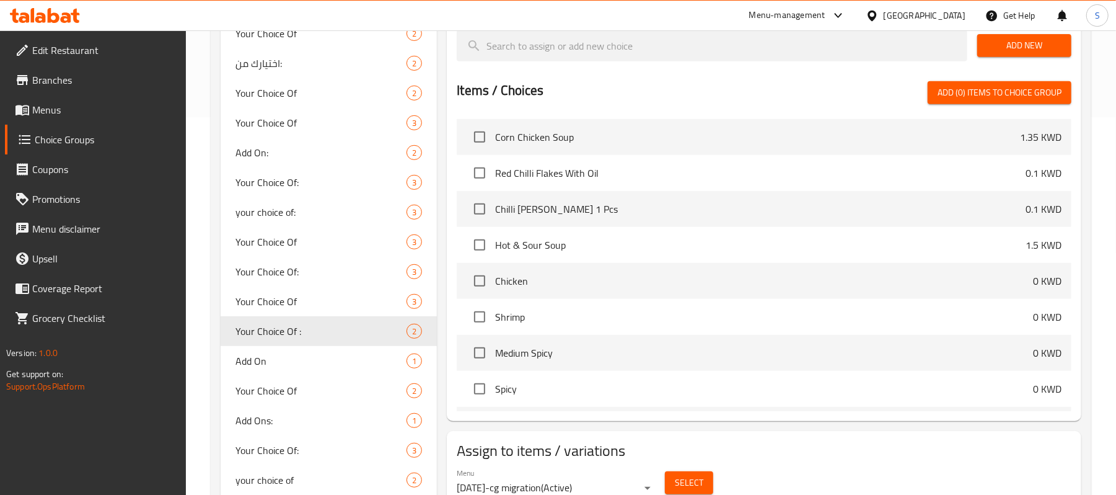
click at [53, 107] on span "Menus" at bounding box center [104, 109] width 144 height 15
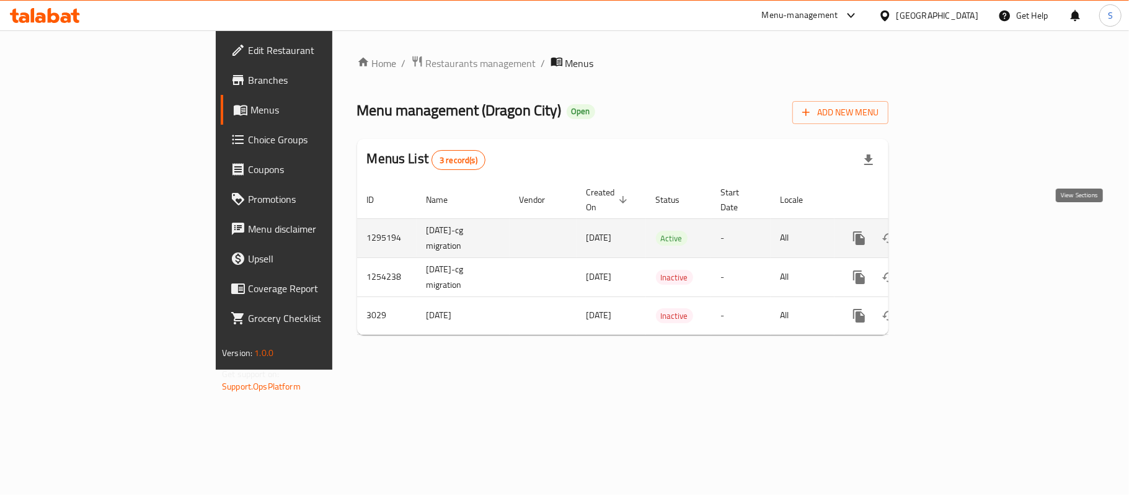
click at [956, 231] on icon "enhanced table" at bounding box center [948, 238] width 15 height 15
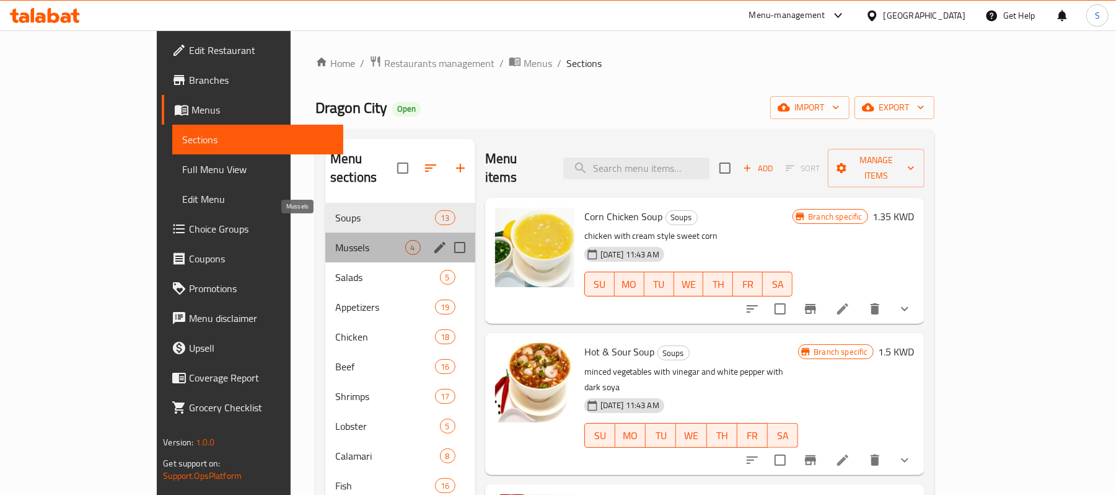
click at [335, 240] on span "Mussels" at bounding box center [370, 247] width 70 height 15
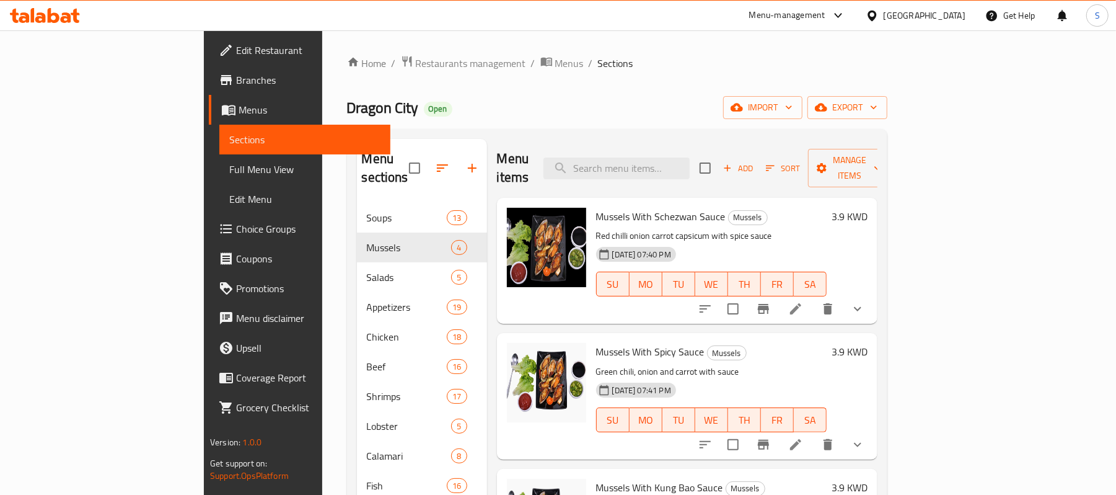
click at [873, 299] on button "show more" at bounding box center [858, 309] width 30 height 30
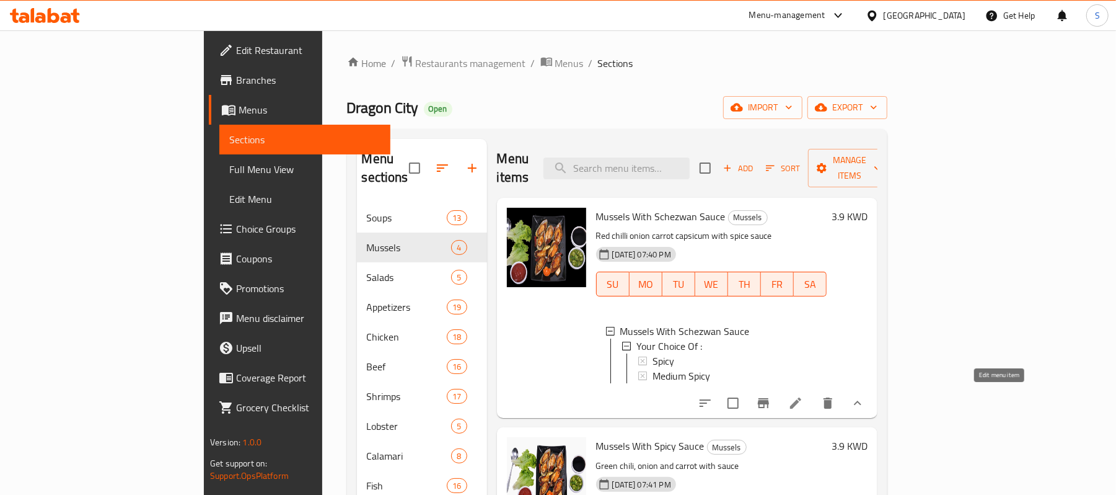
click at [803, 397] on icon at bounding box center [795, 402] width 15 height 15
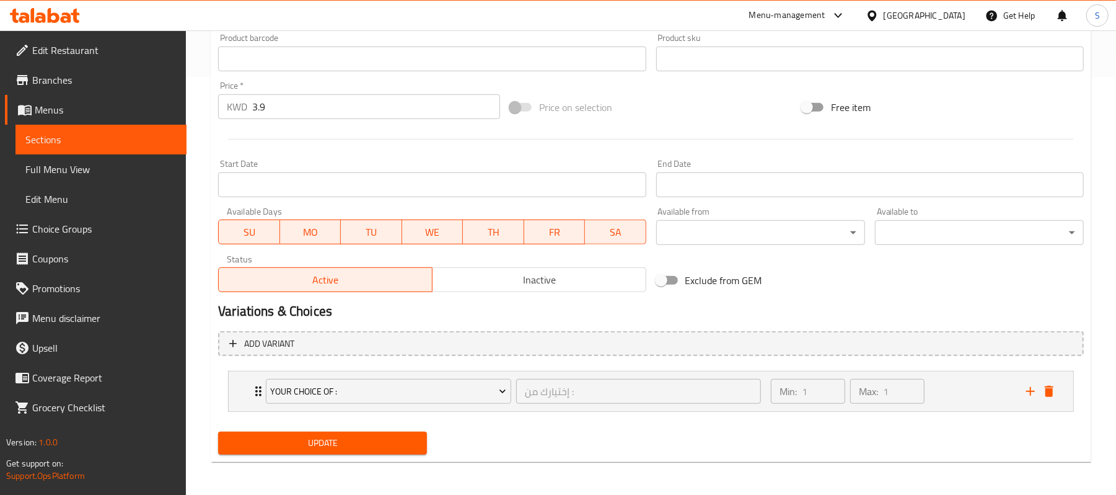
scroll to position [420, 0]
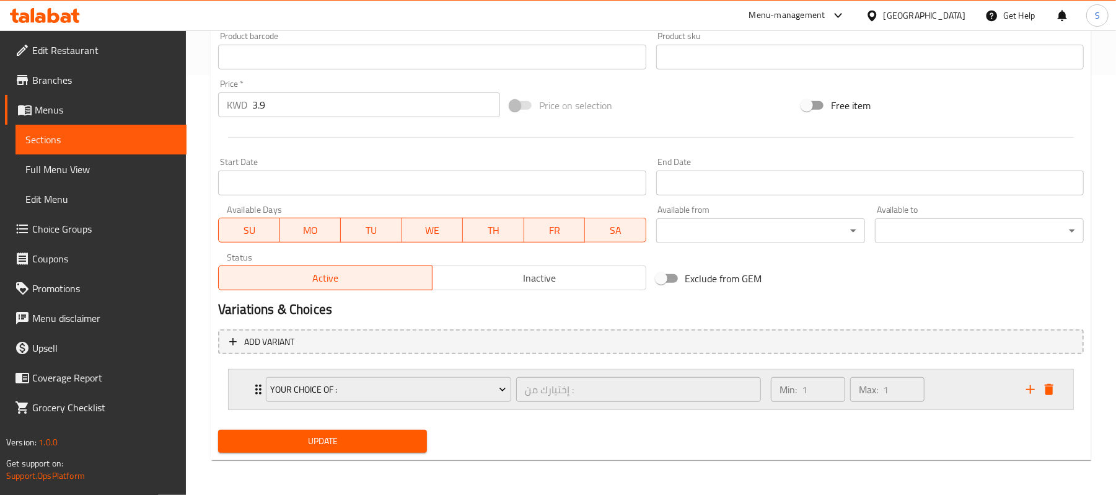
click at [947, 388] on div "Min: 1 ​ Max: 1 ​" at bounding box center [891, 389] width 255 height 40
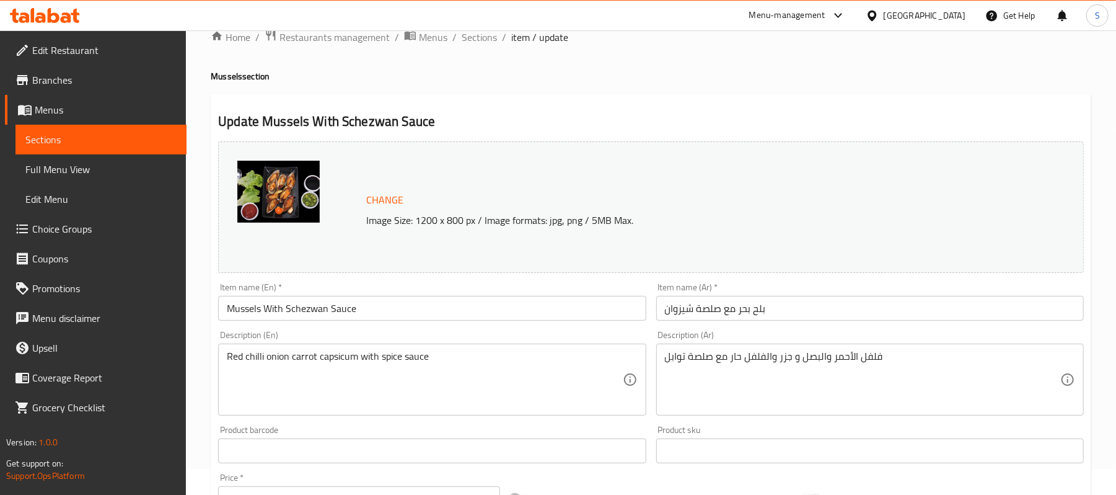
scroll to position [0, 0]
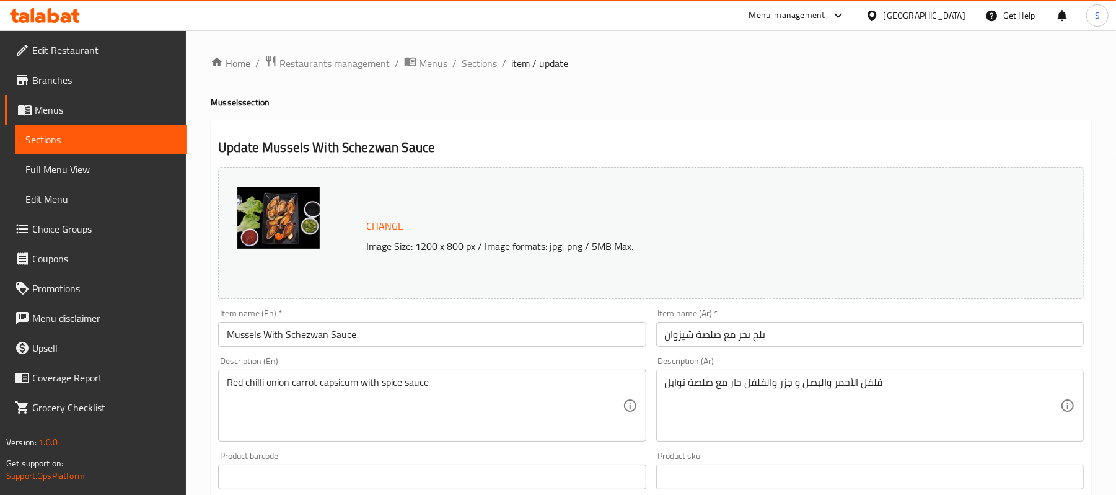
click at [477, 66] on span "Sections" at bounding box center [479, 63] width 35 height 15
